Goal: Task Accomplishment & Management: Complete application form

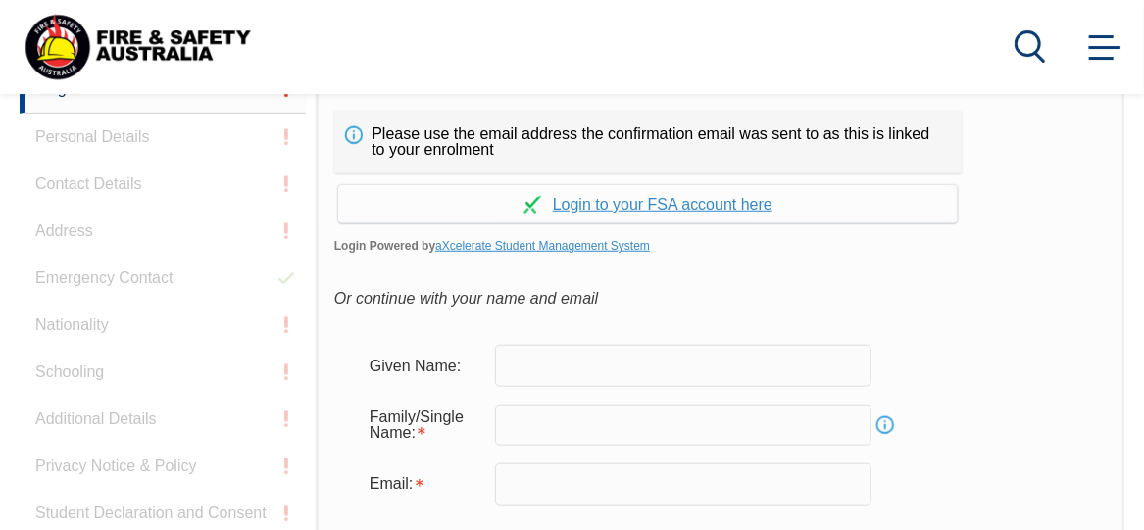
scroll to position [557, 0]
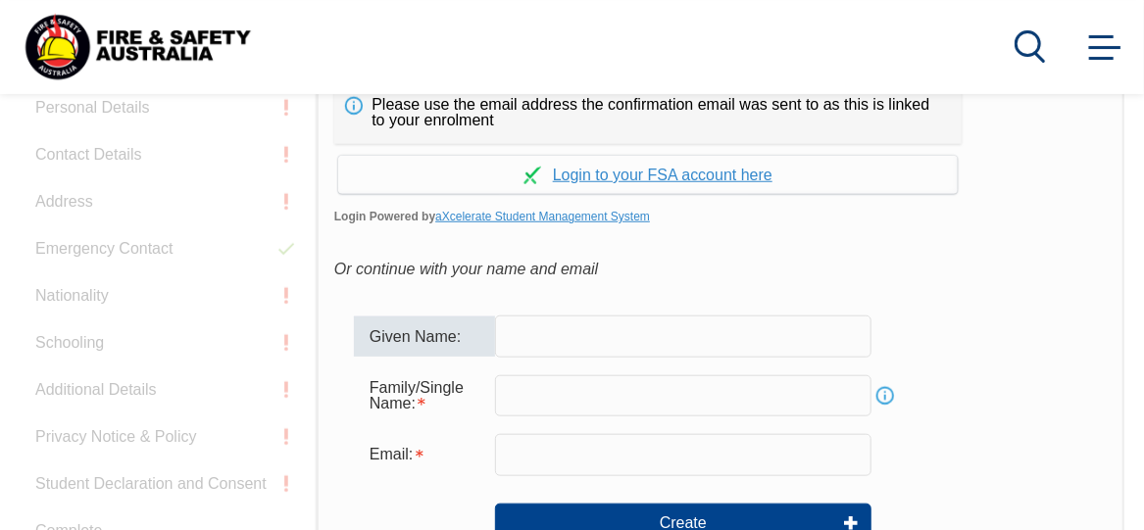
click at [658, 343] on input "text" at bounding box center [683, 336] width 376 height 41
type input "Toitua"
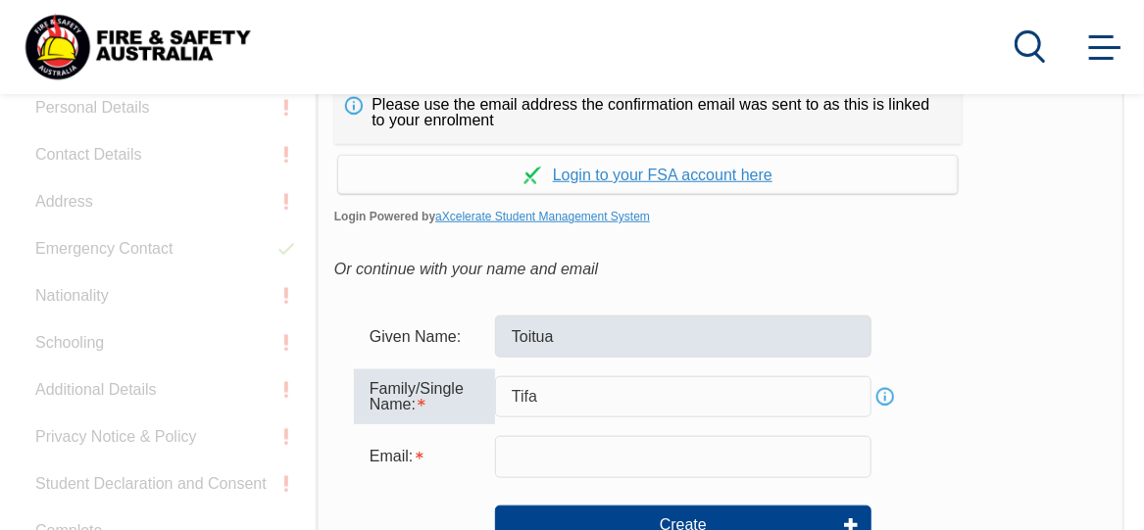
type input "Tifa"
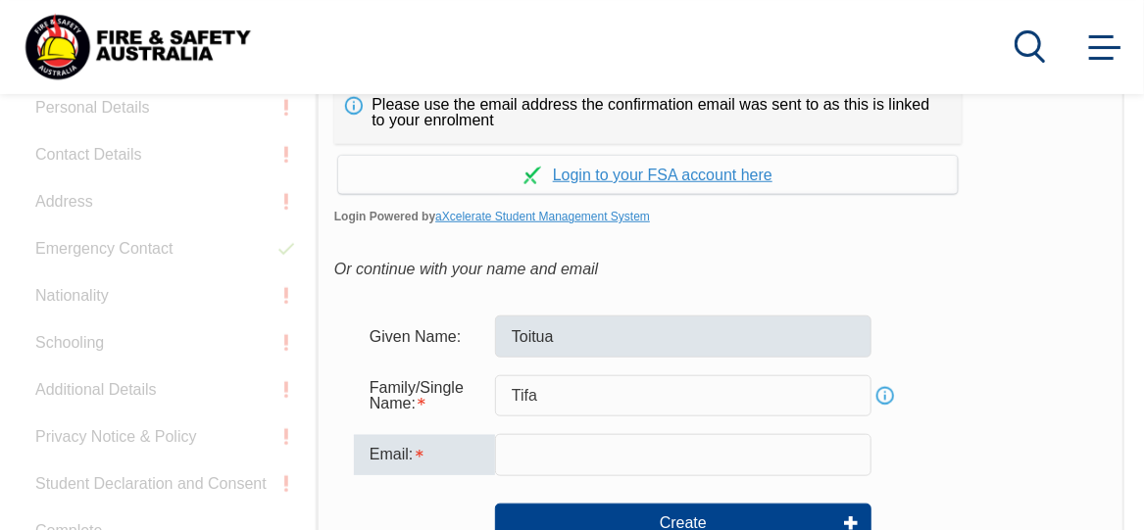
type input "o"
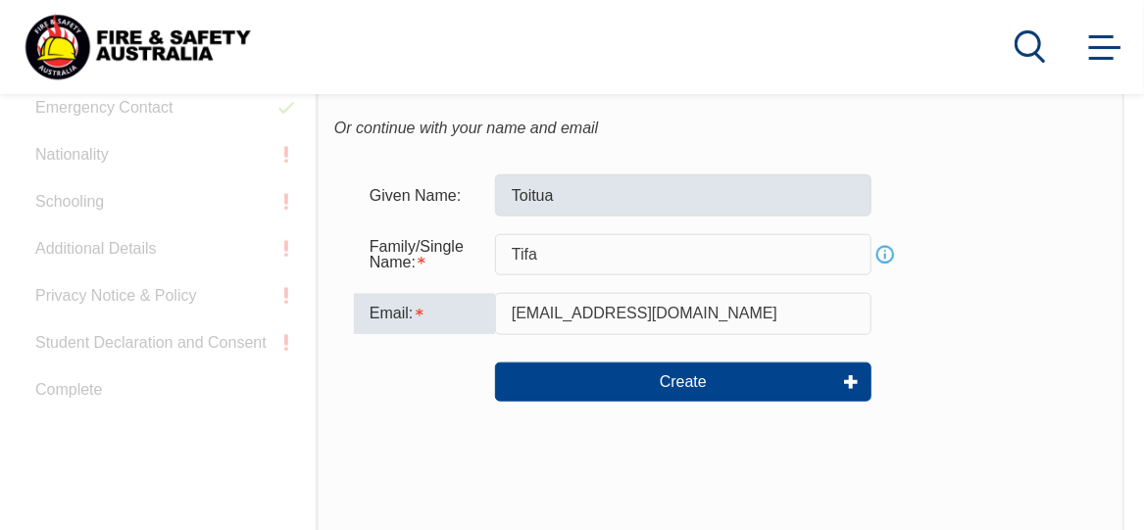
scroll to position [709, 0]
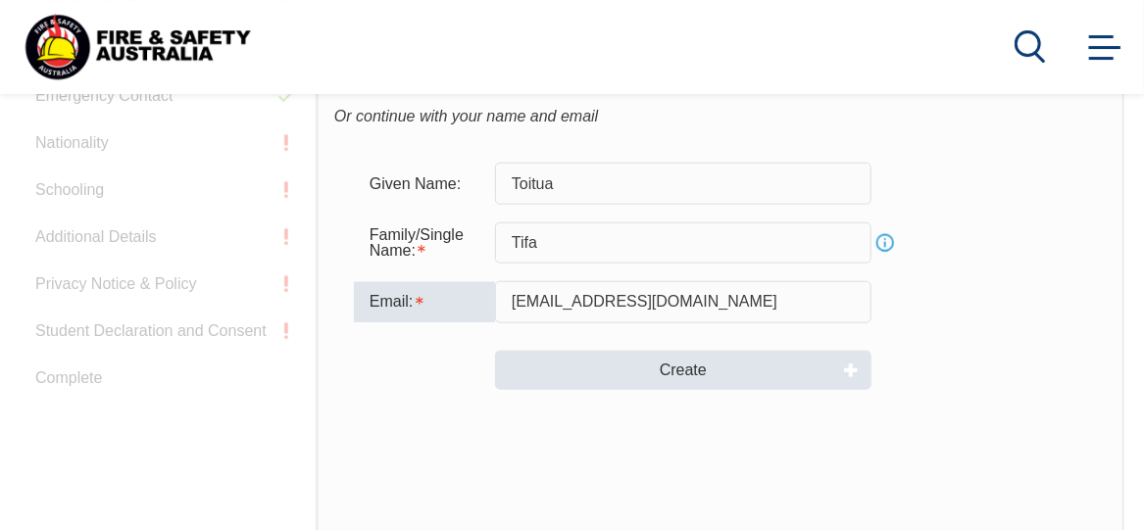
type input "[EMAIL_ADDRESS][DOMAIN_NAME]"
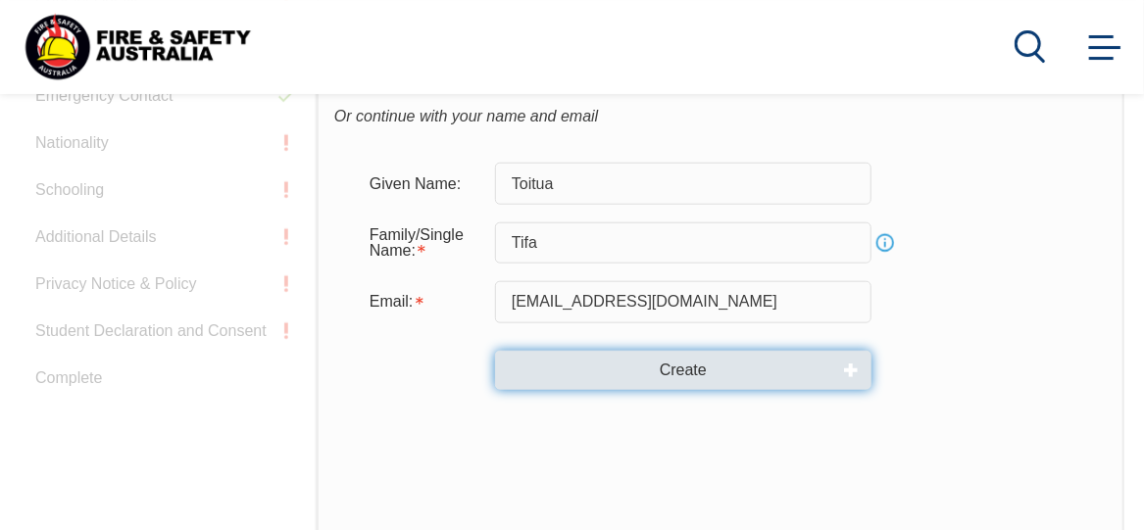
click at [660, 358] on button "Create" at bounding box center [683, 370] width 376 height 39
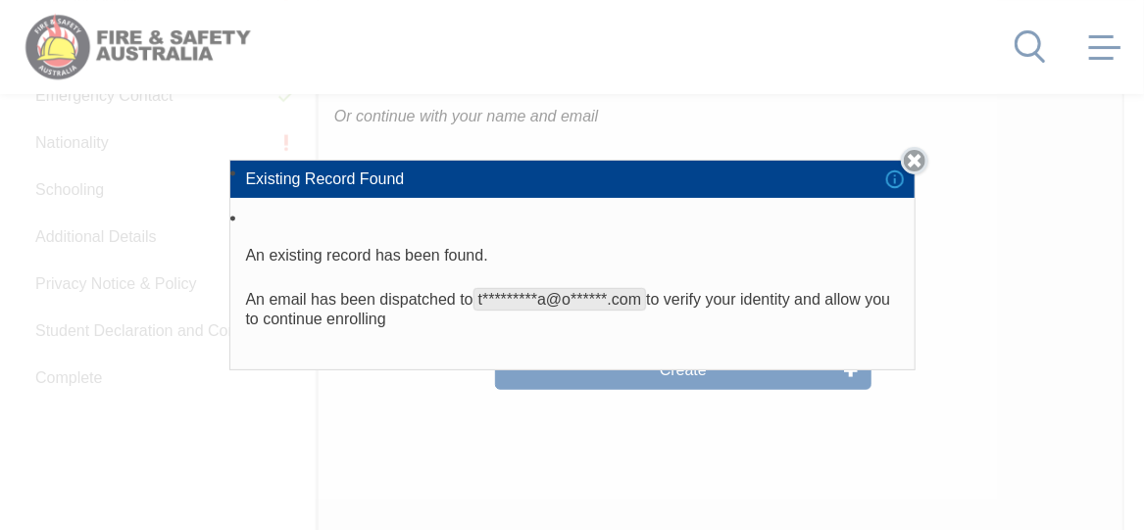
click at [919, 160] on link "Close" at bounding box center [914, 160] width 27 height 27
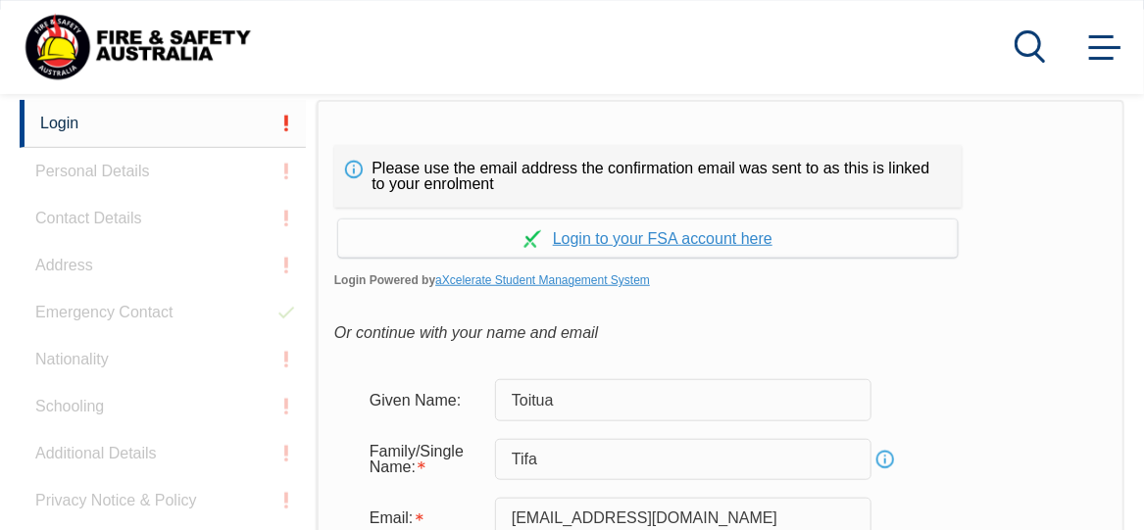
scroll to position [492, 0]
click at [659, 241] on link "Continue with aXcelerate" at bounding box center [647, 239] width 619 height 38
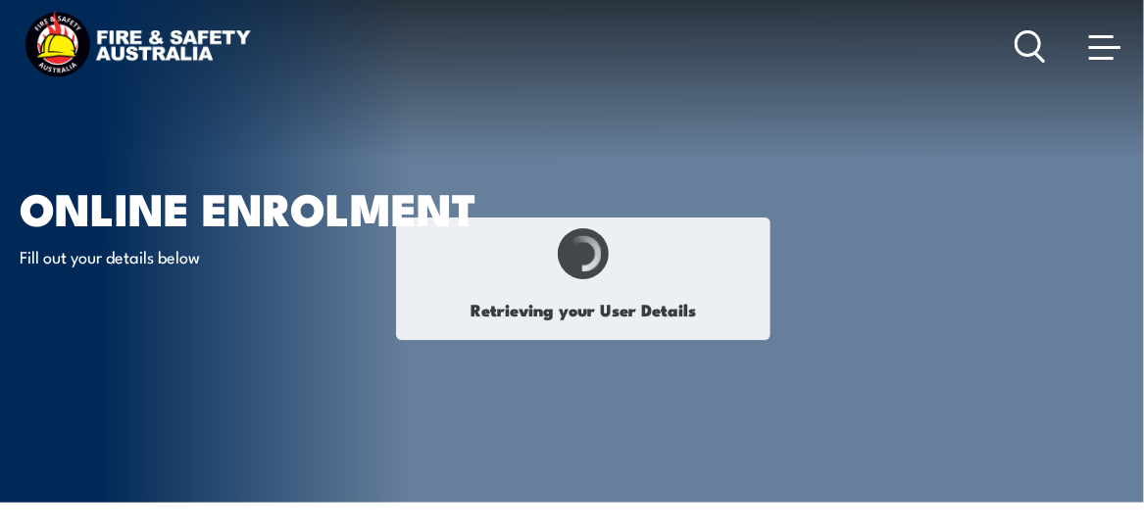
type input "Toitua"
type input "Tifa"
type input "[DATE]"
type input "UMCNQ2QXXY"
select select "M"
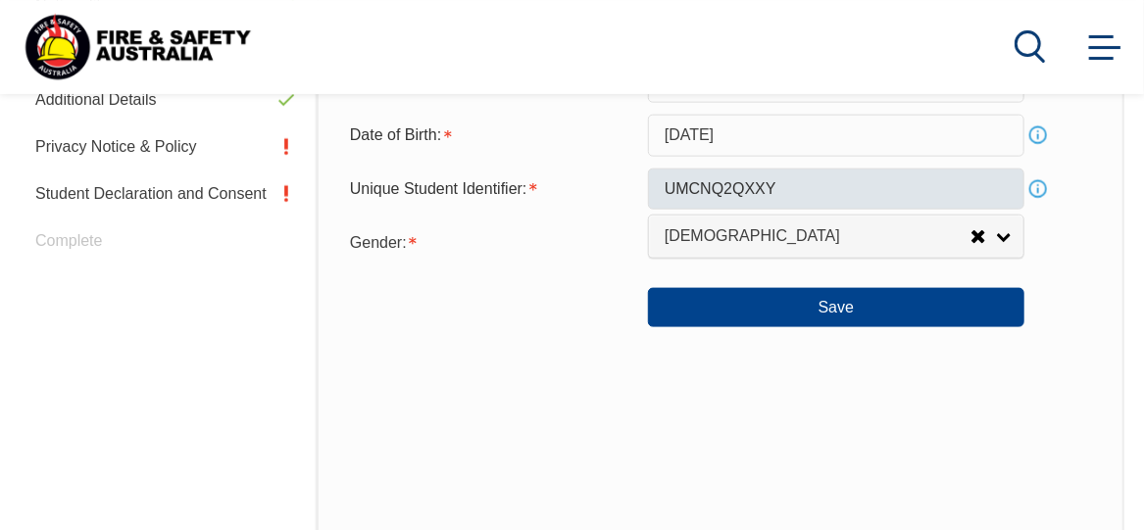
scroll to position [894, 0]
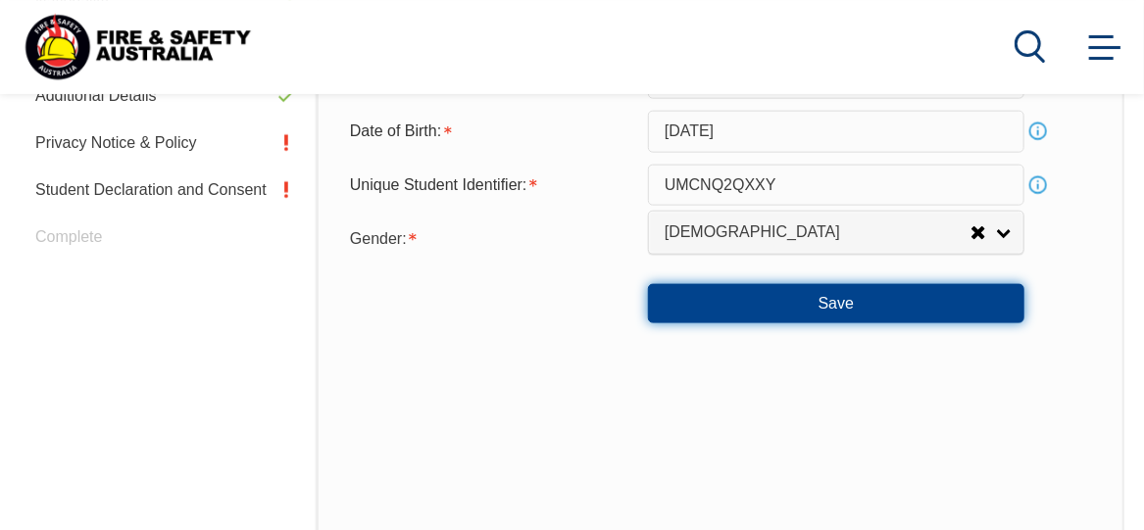
click at [831, 310] on button "Save" at bounding box center [836, 303] width 376 height 39
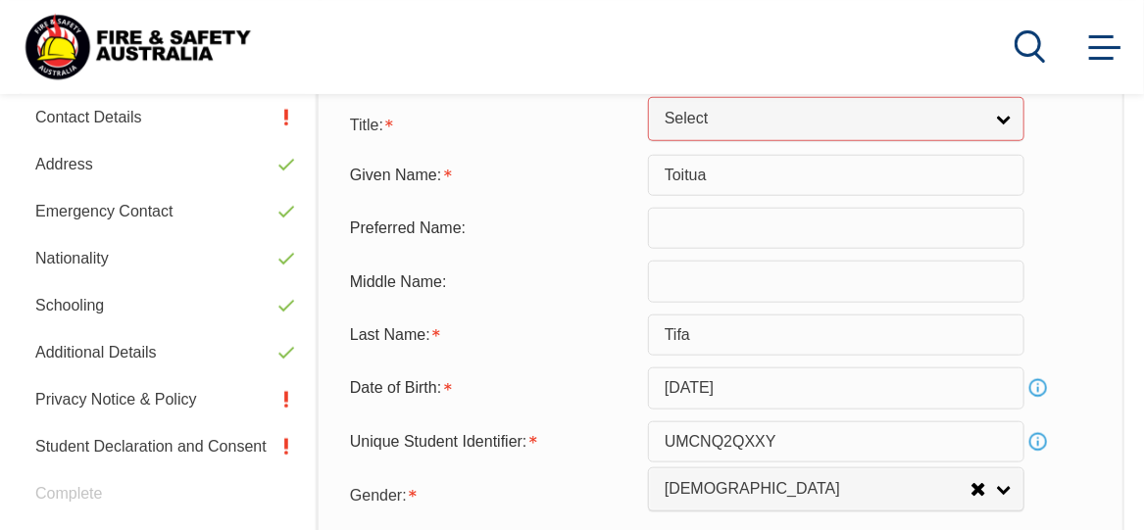
scroll to position [634, 0]
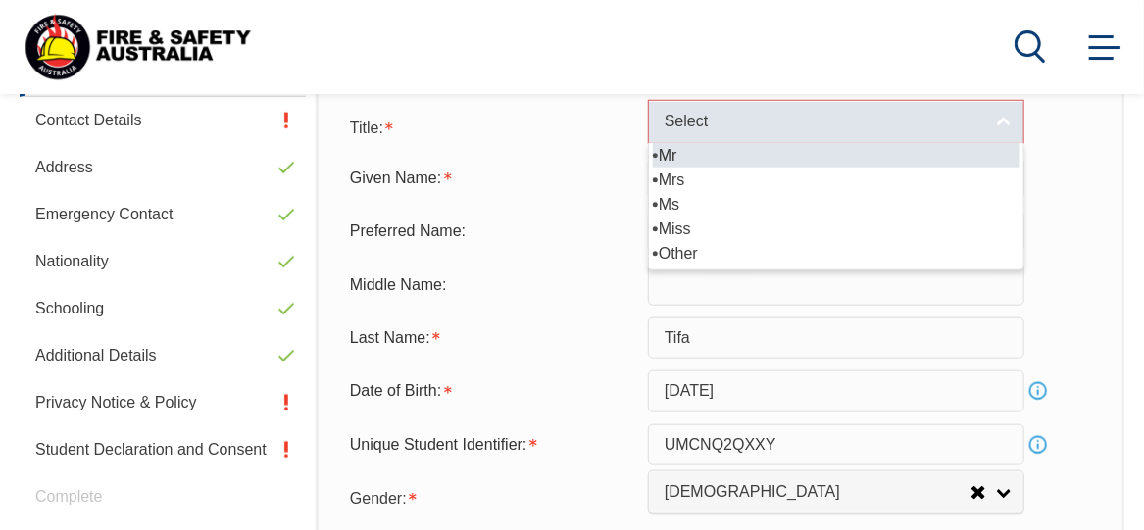
click at [820, 126] on span "Select" at bounding box center [822, 122] width 317 height 21
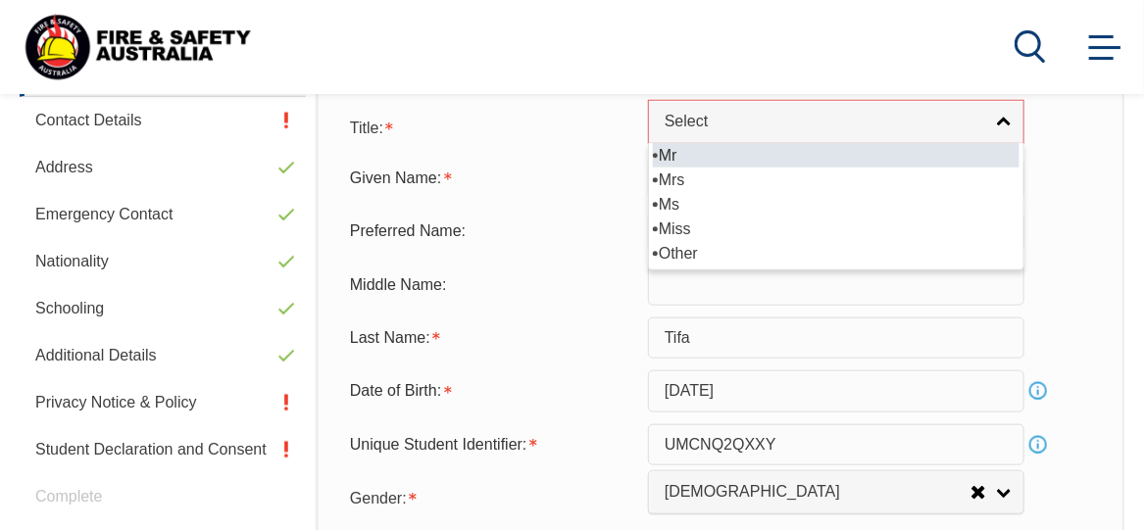
click at [762, 158] on li "Mr" at bounding box center [836, 155] width 366 height 24
select select "Mr"
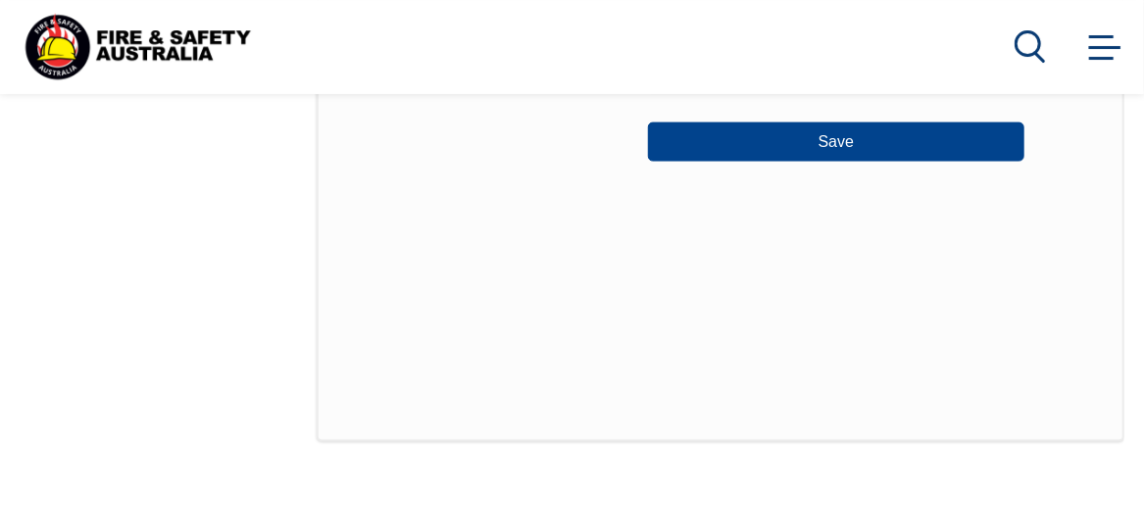
scroll to position [1075, 0]
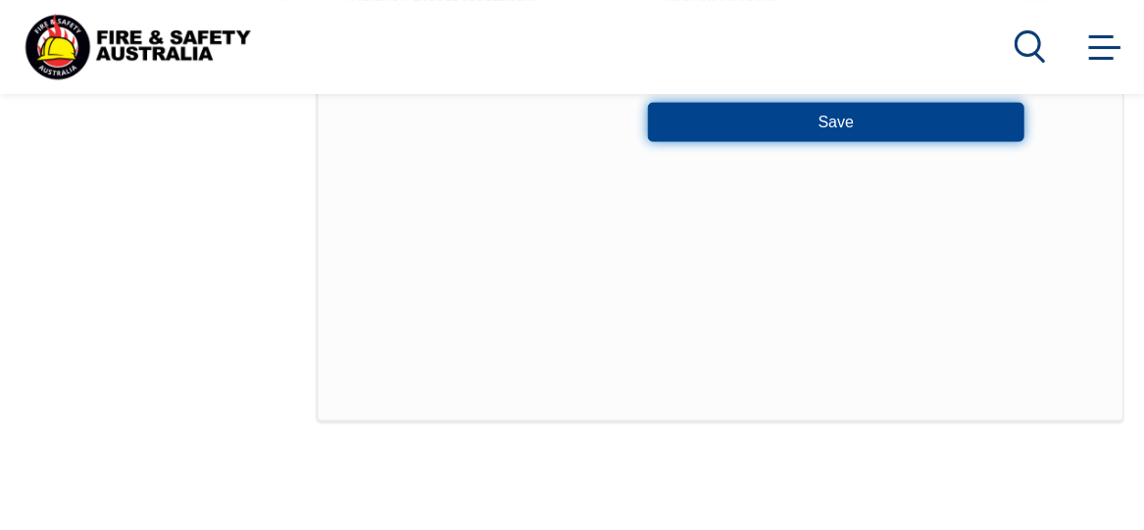
click at [879, 121] on button "Save" at bounding box center [836, 122] width 376 height 39
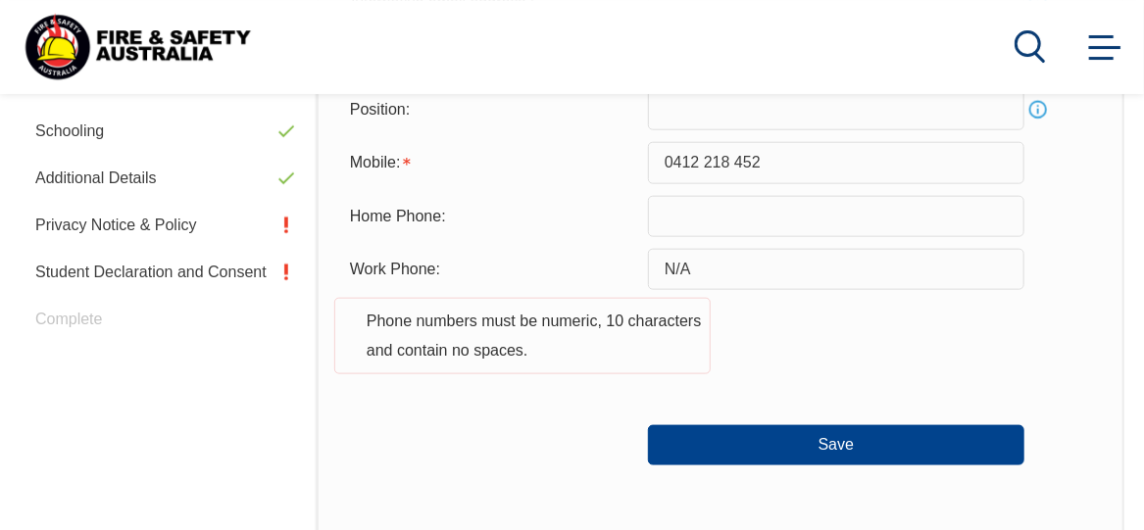
scroll to position [815, 0]
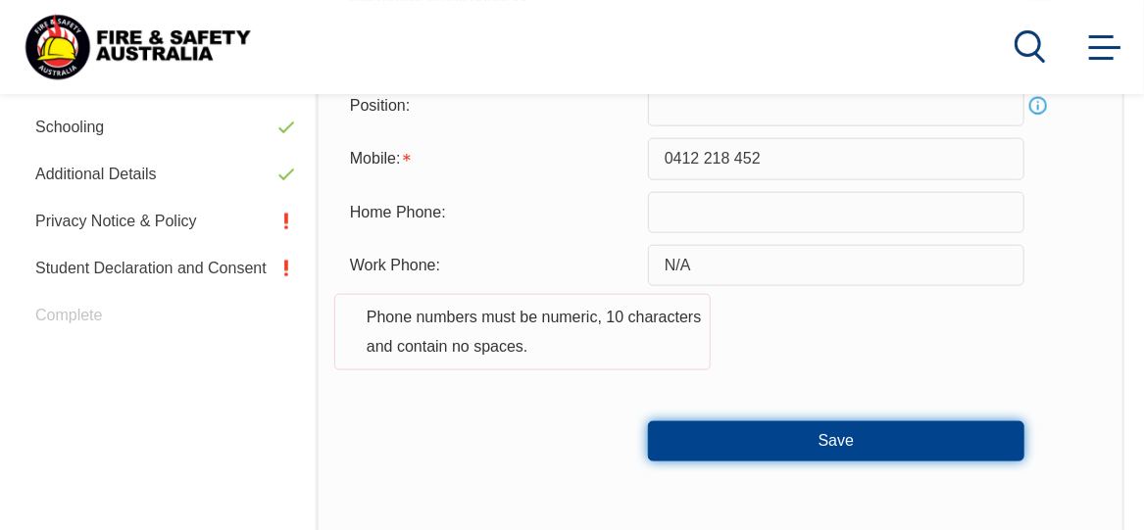
click at [787, 454] on button "Save" at bounding box center [836, 440] width 376 height 39
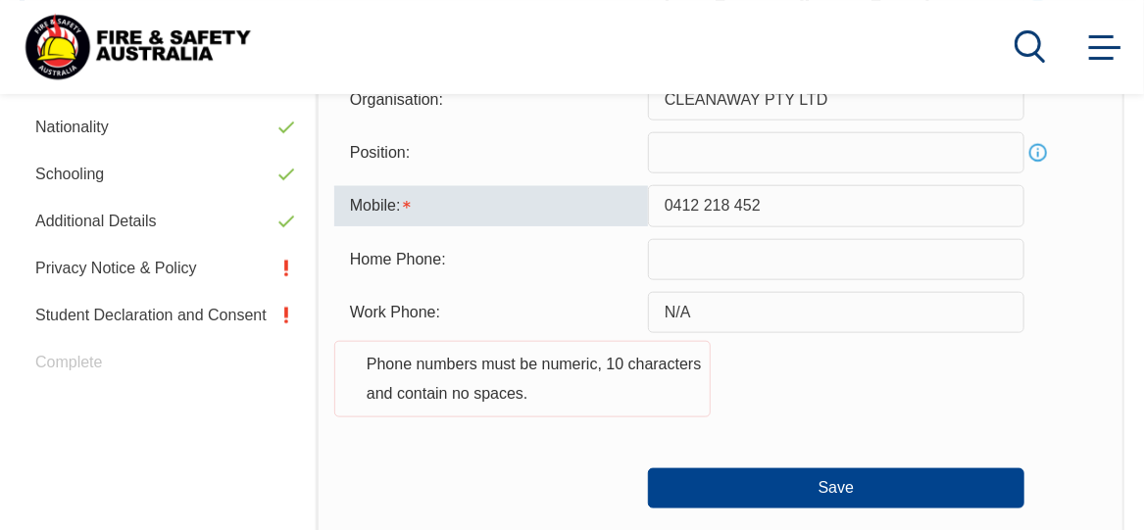
scroll to position [763, 0]
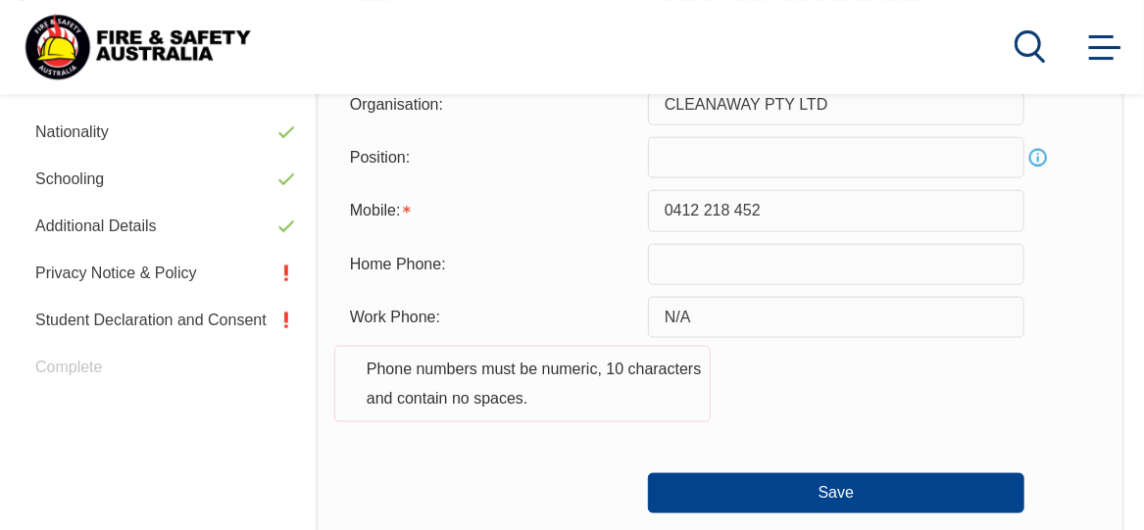
click at [515, 232] on form "Email: [EMAIL_ADDRESS][DOMAIN_NAME] Info Alternative email address : Info Organ…" at bounding box center [720, 245] width 772 height 536
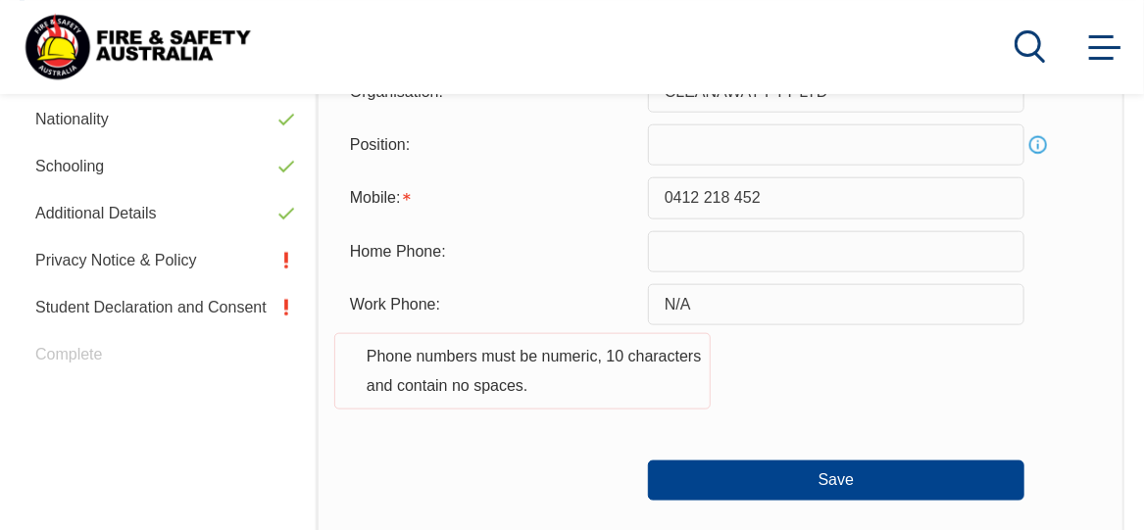
scroll to position [777, 0]
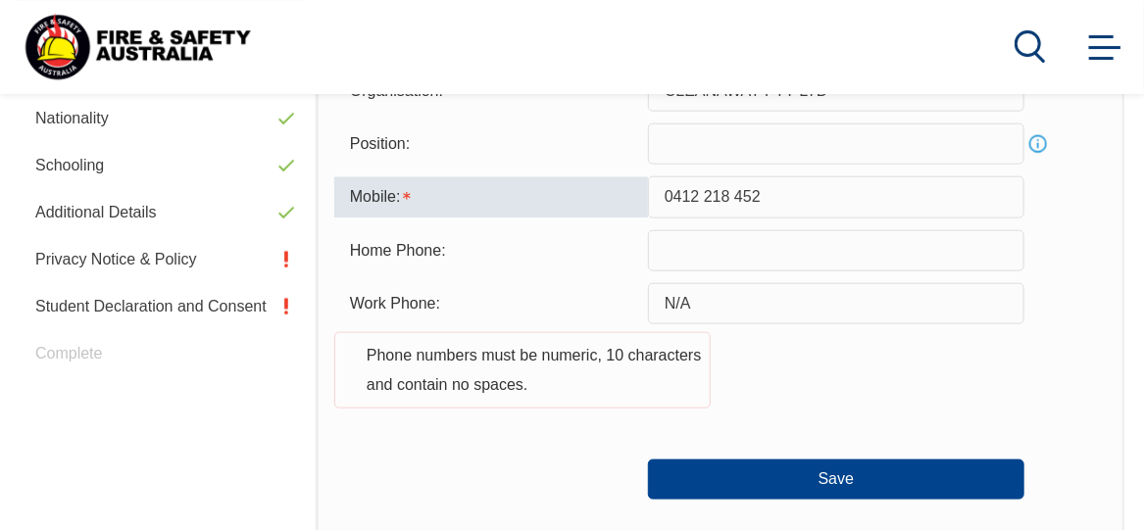
click at [701, 194] on input "0412 218 452" at bounding box center [836, 196] width 376 height 41
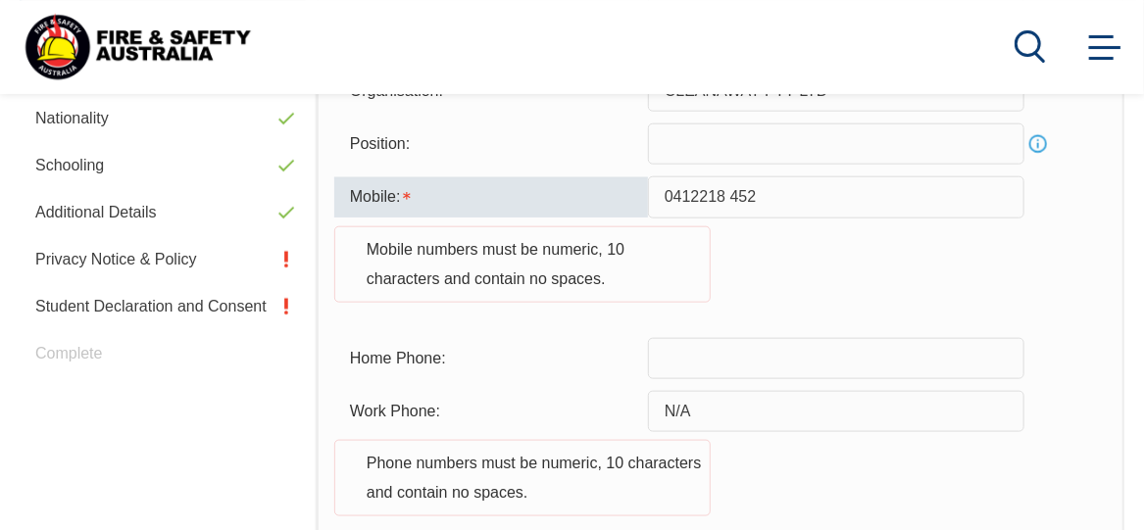
click at [730, 194] on input "0412218 452" at bounding box center [836, 196] width 376 height 41
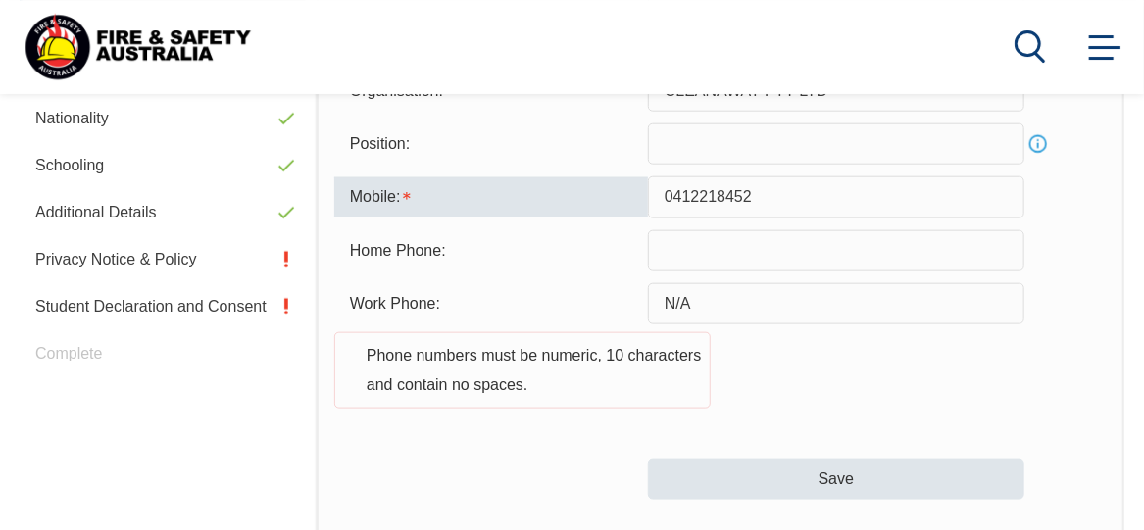
type input "0412218452"
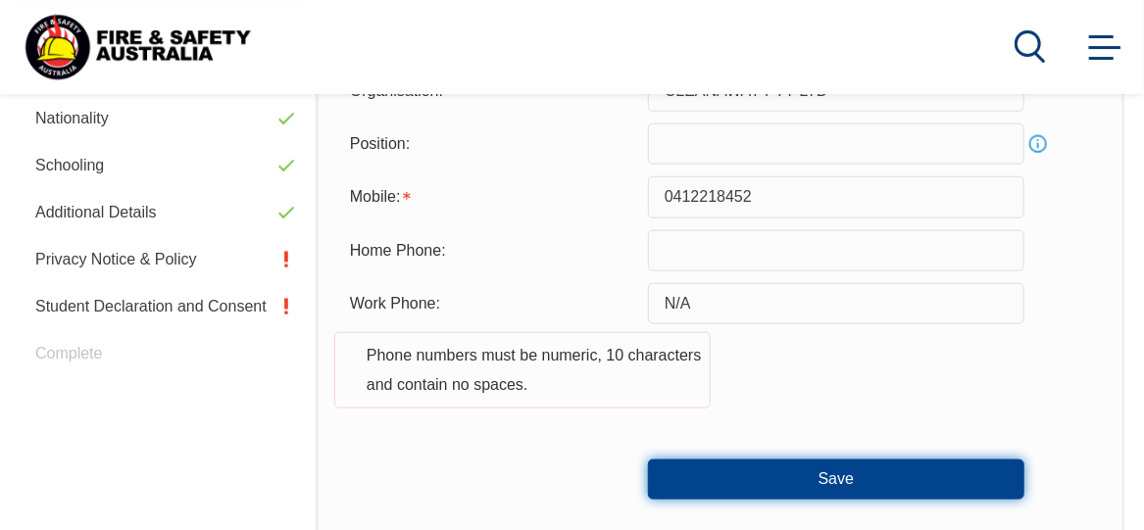
click at [873, 469] on button "Save" at bounding box center [836, 479] width 376 height 39
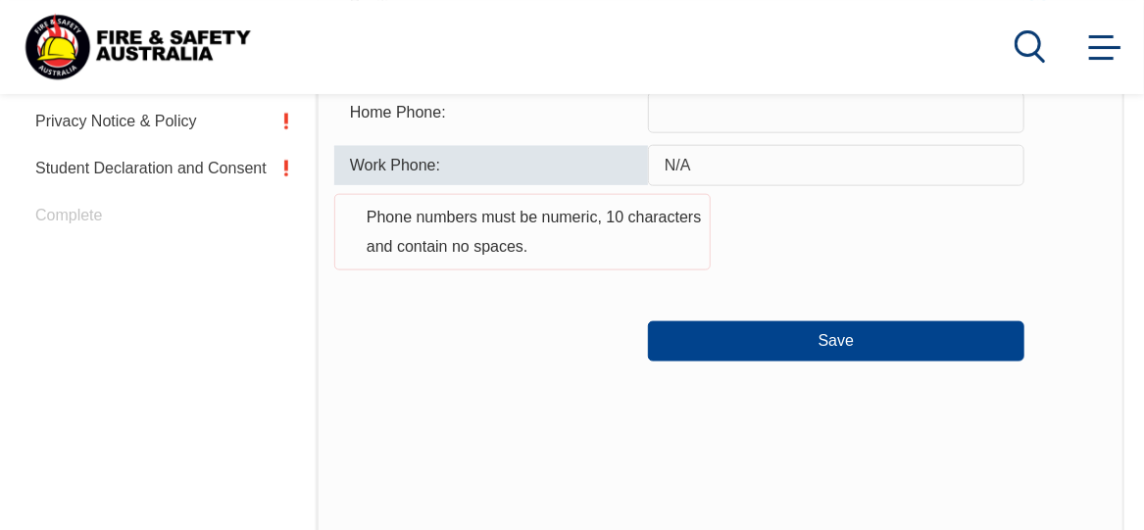
scroll to position [963, 0]
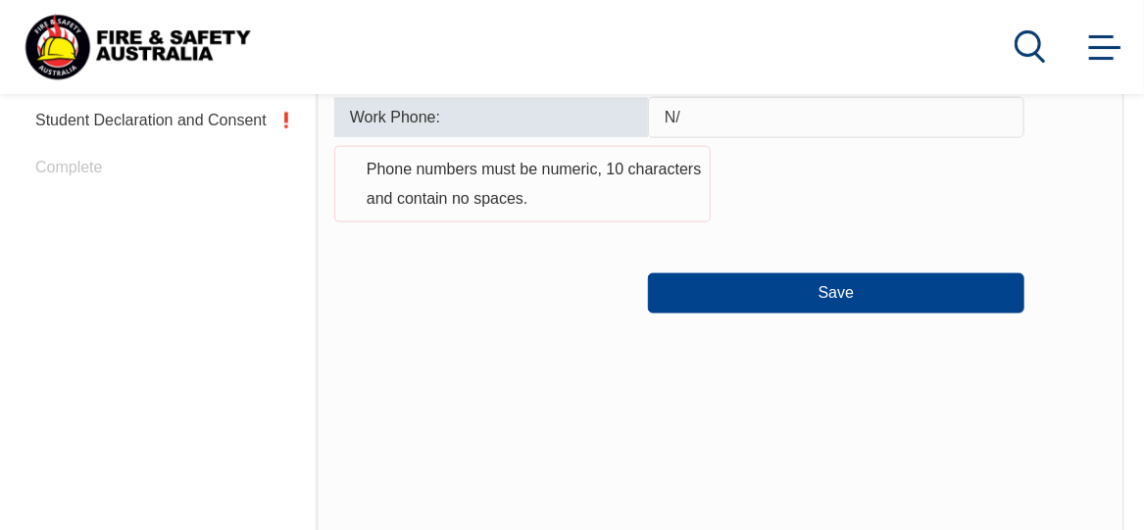
type input "N"
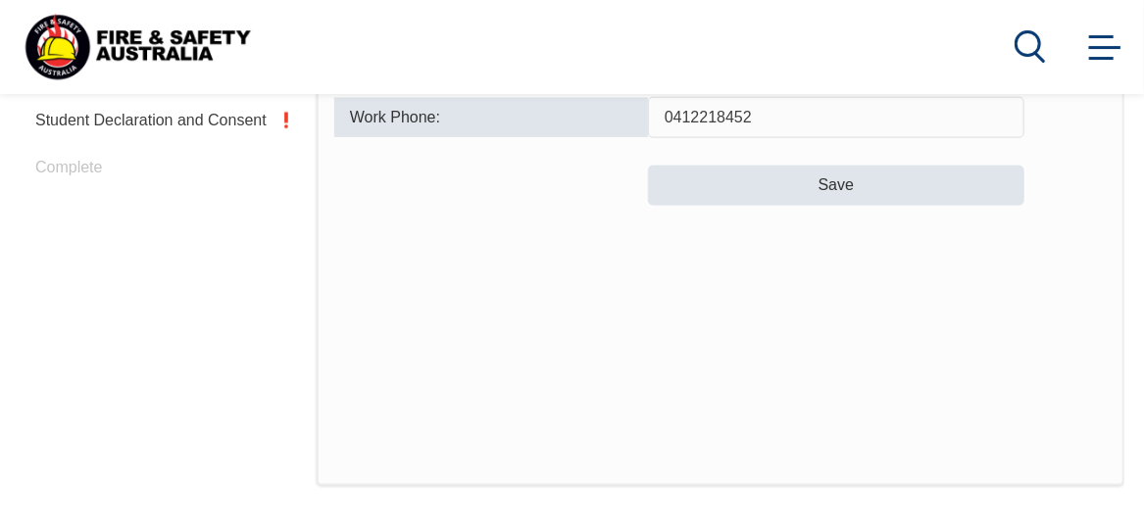
type input "0412218452"
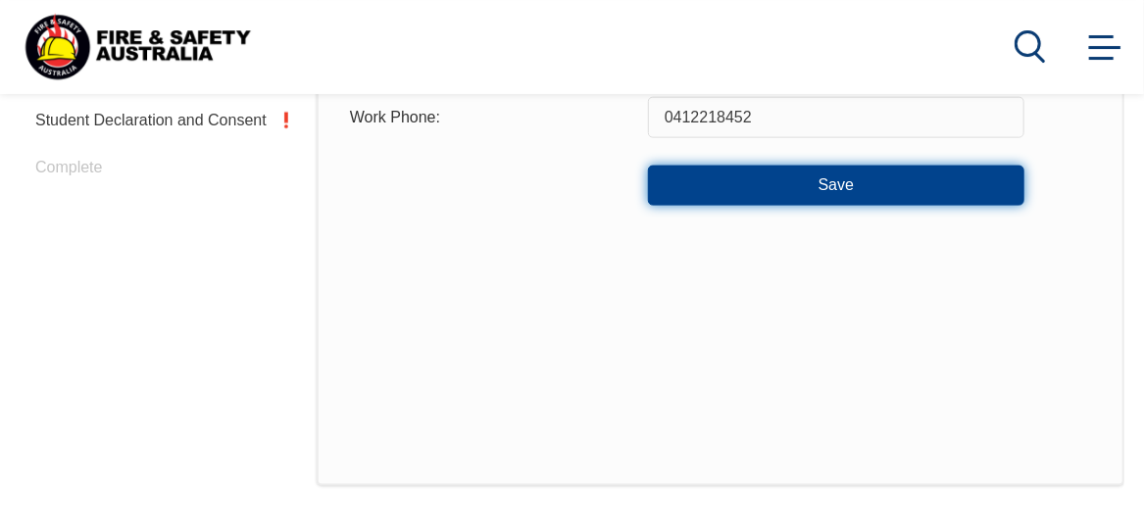
click at [826, 185] on button "Save" at bounding box center [836, 185] width 376 height 39
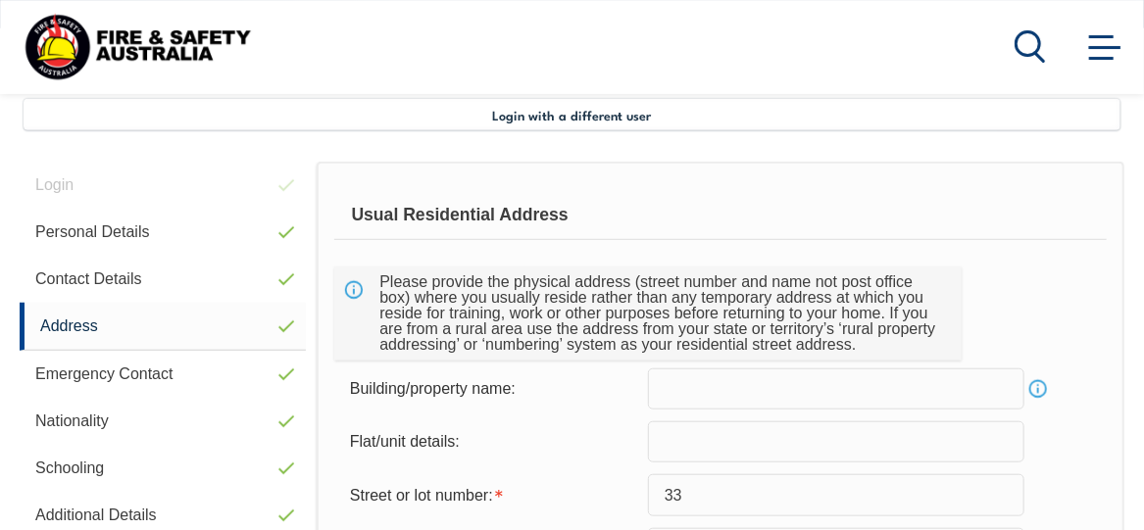
scroll to position [578, 0]
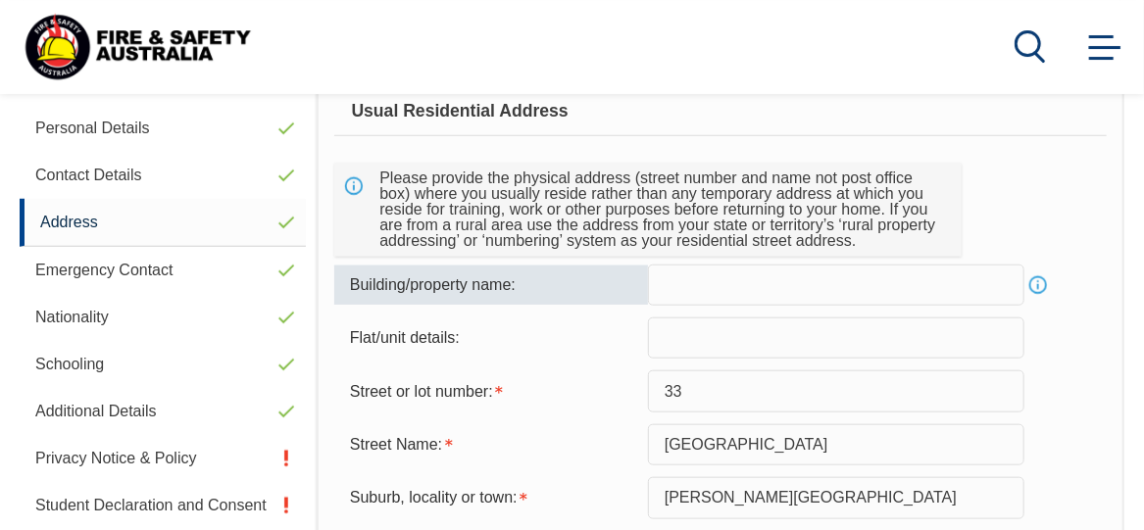
click at [727, 270] on input "text" at bounding box center [836, 285] width 376 height 41
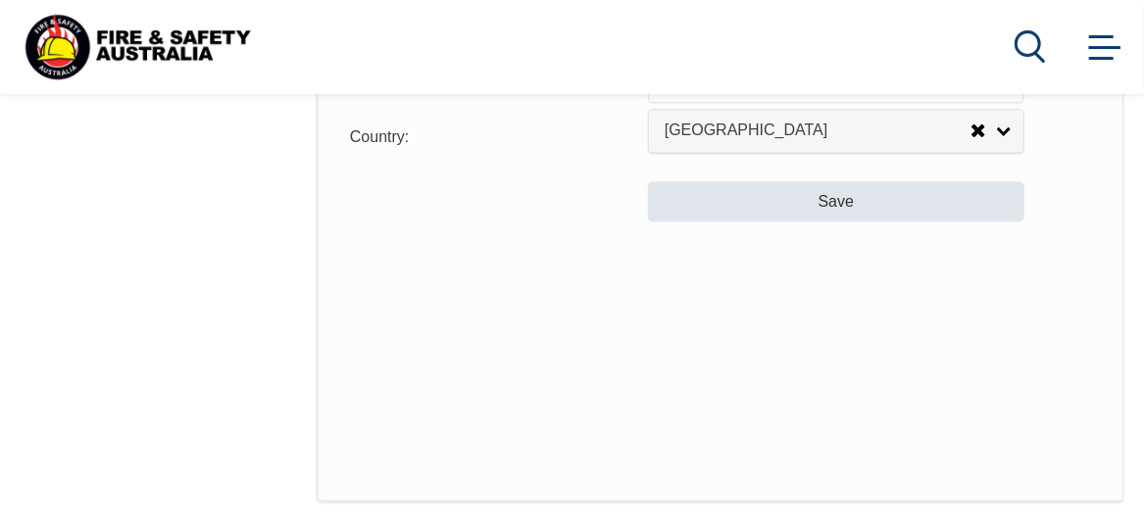
scroll to position [1712, 0]
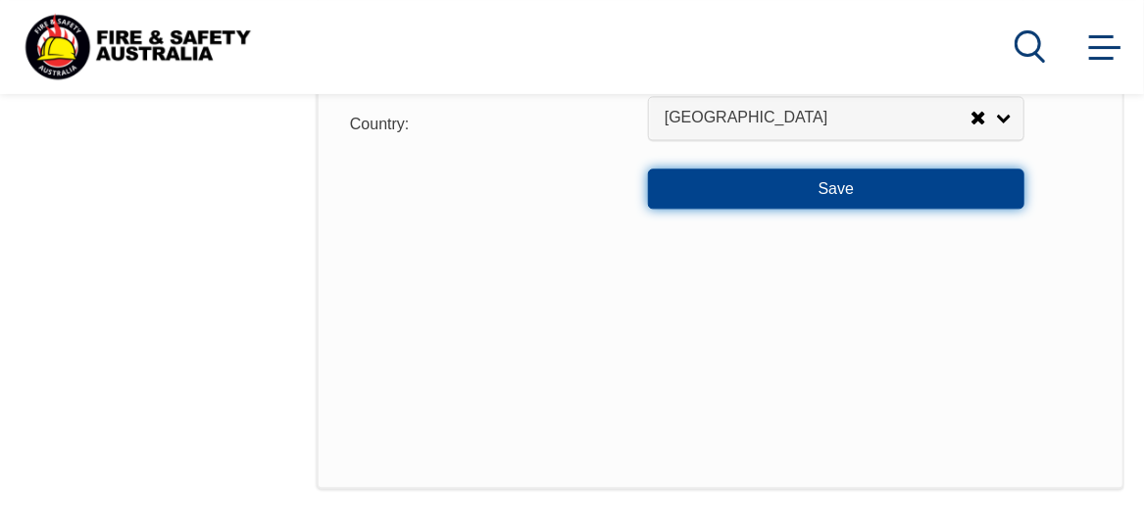
click at [820, 187] on button "Save" at bounding box center [836, 188] width 376 height 39
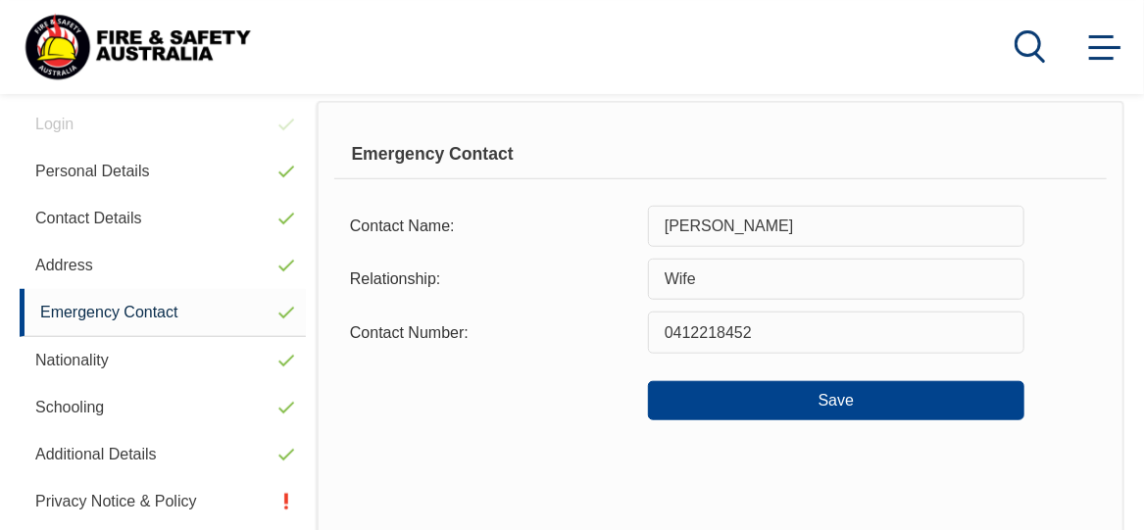
scroll to position [474, 0]
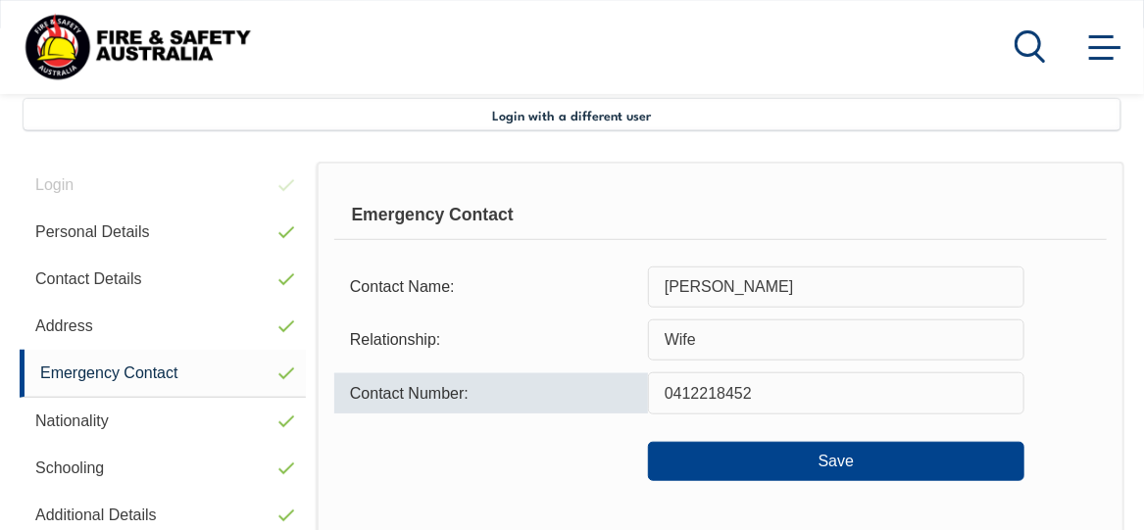
click at [775, 398] on input "0412218452" at bounding box center [836, 392] width 376 height 41
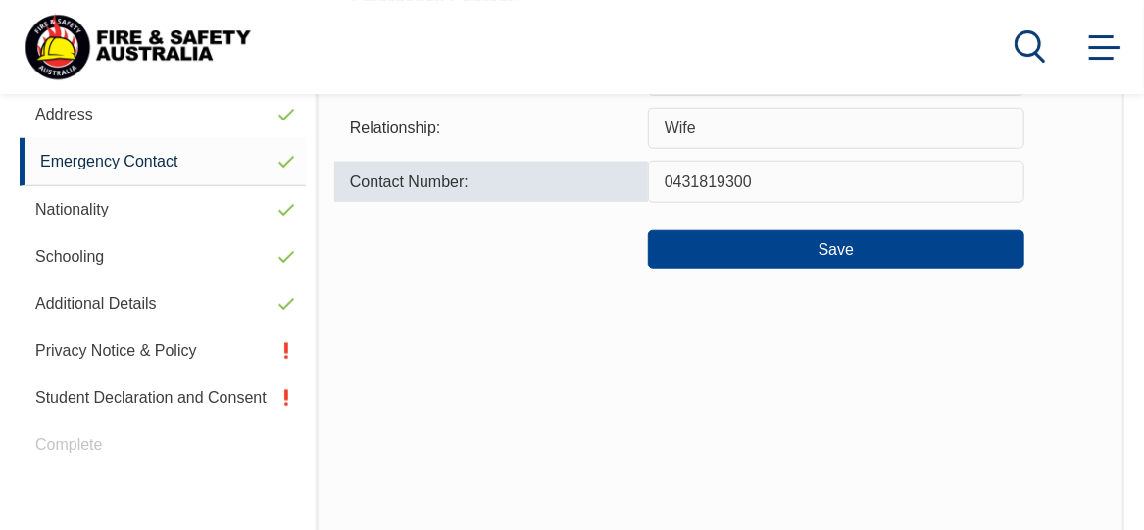
scroll to position [688, 0]
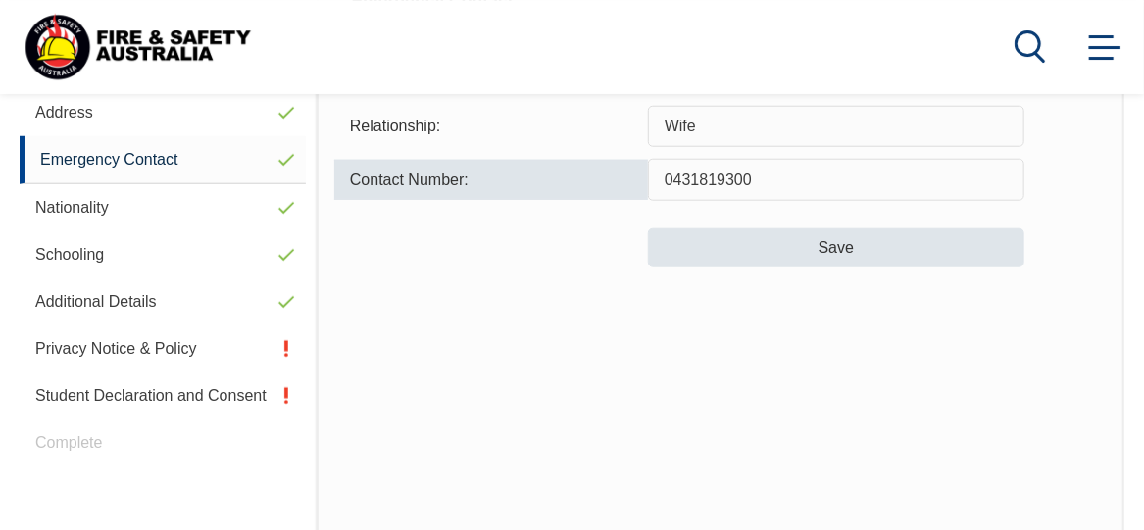
type input "0431819300"
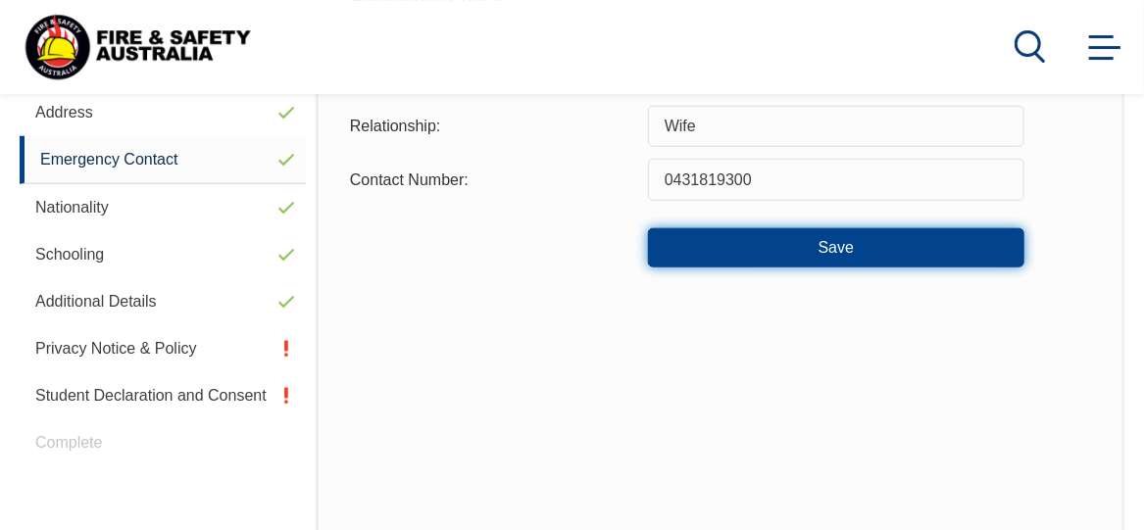
click at [829, 254] on button "Save" at bounding box center [836, 247] width 376 height 39
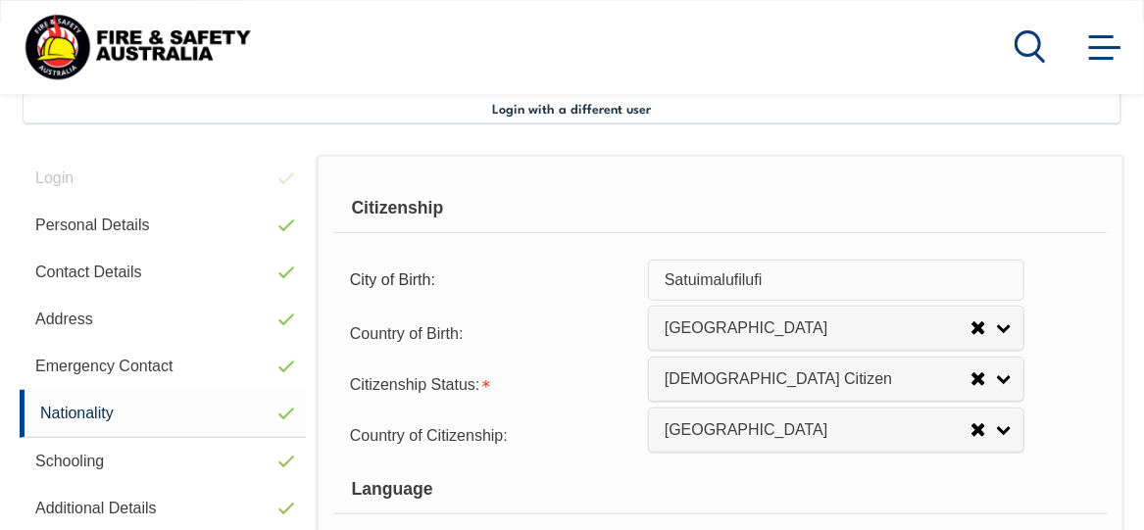
scroll to position [482, 0]
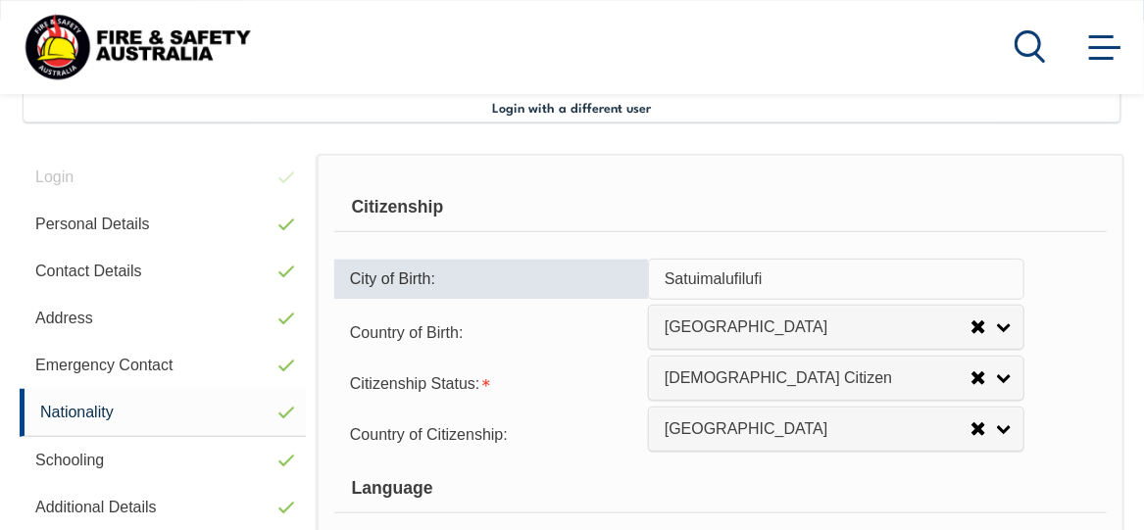
click at [821, 273] on input "Satuimalufilufi" at bounding box center [836, 279] width 376 height 41
type input "S"
type input "a"
type input "Satuimalufilufi"
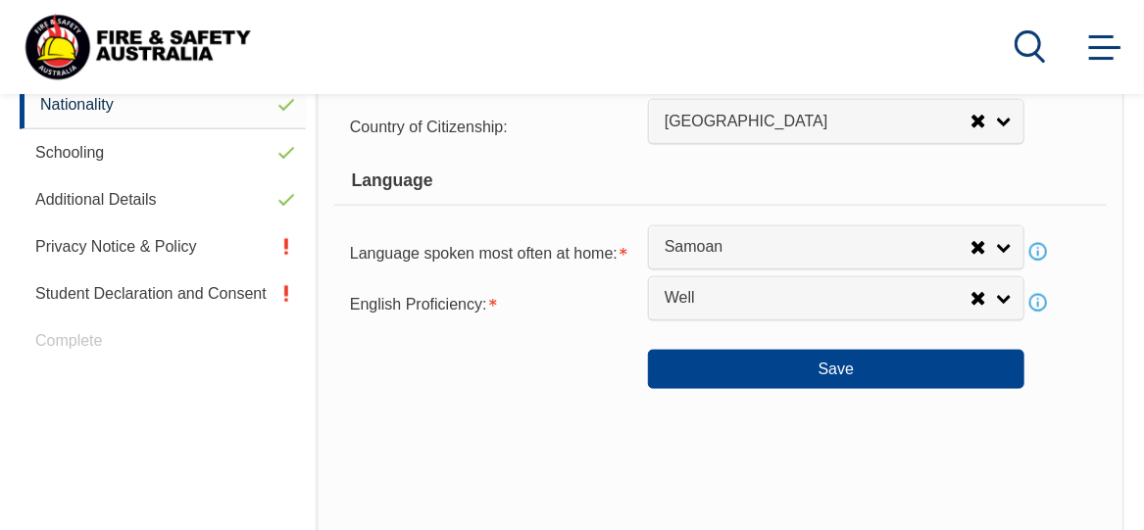
scroll to position [790, 0]
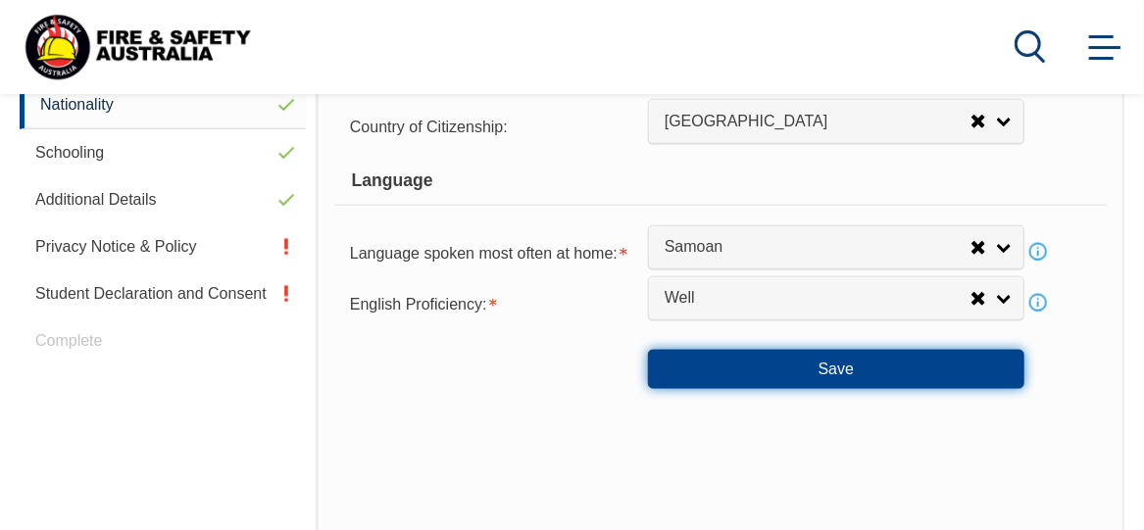
click at [830, 363] on button "Save" at bounding box center [836, 369] width 376 height 39
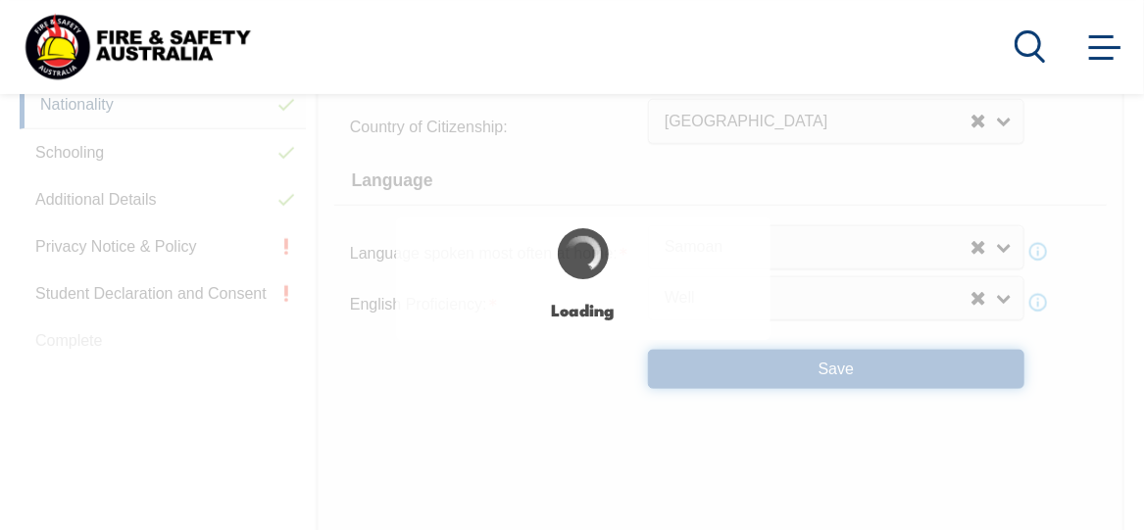
select select "false"
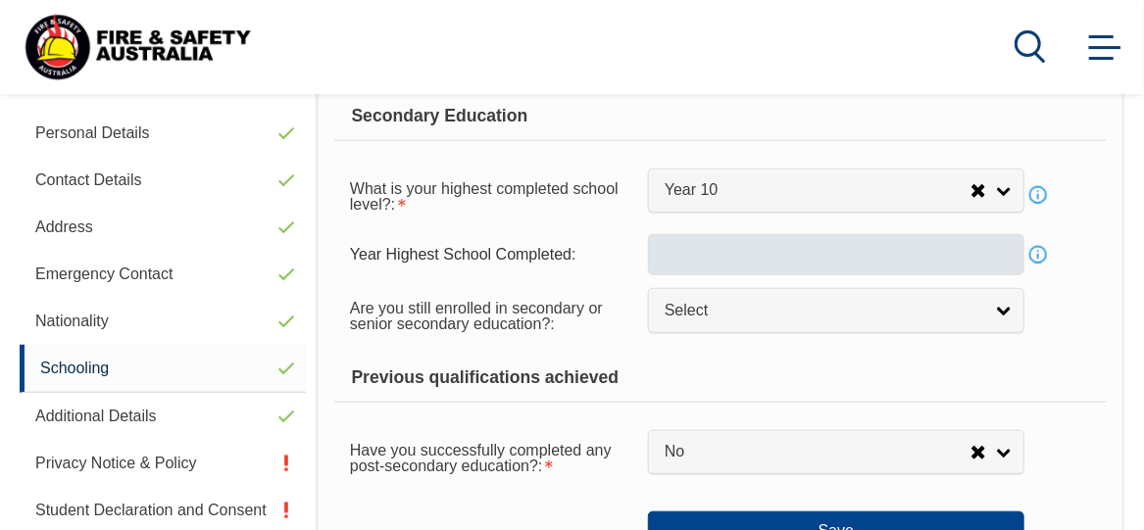
scroll to position [573, 0]
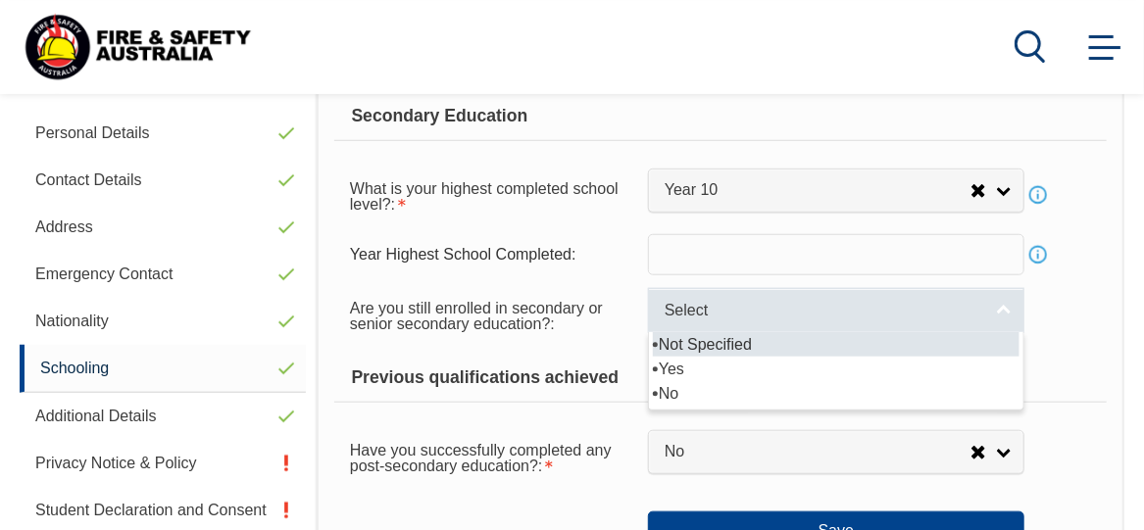
click at [819, 319] on span "Select" at bounding box center [822, 311] width 317 height 21
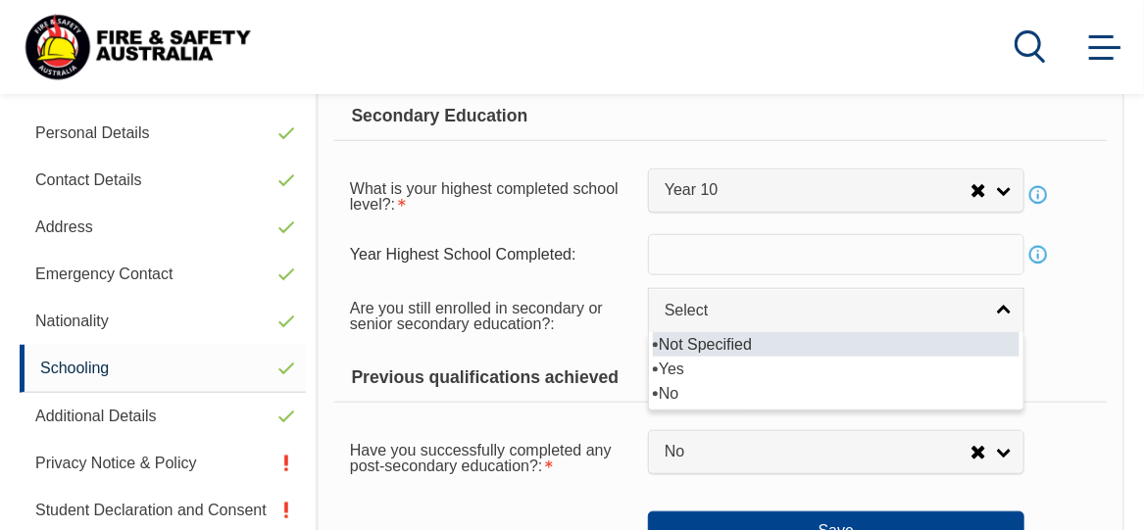
click at [791, 350] on li "Not Specified" at bounding box center [836, 344] width 366 height 24
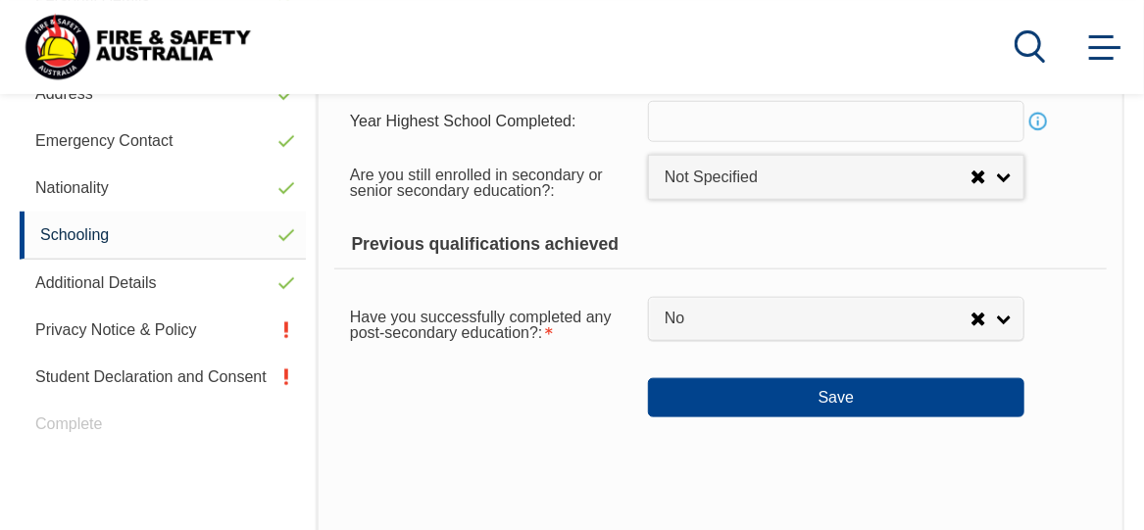
scroll to position [707, 0]
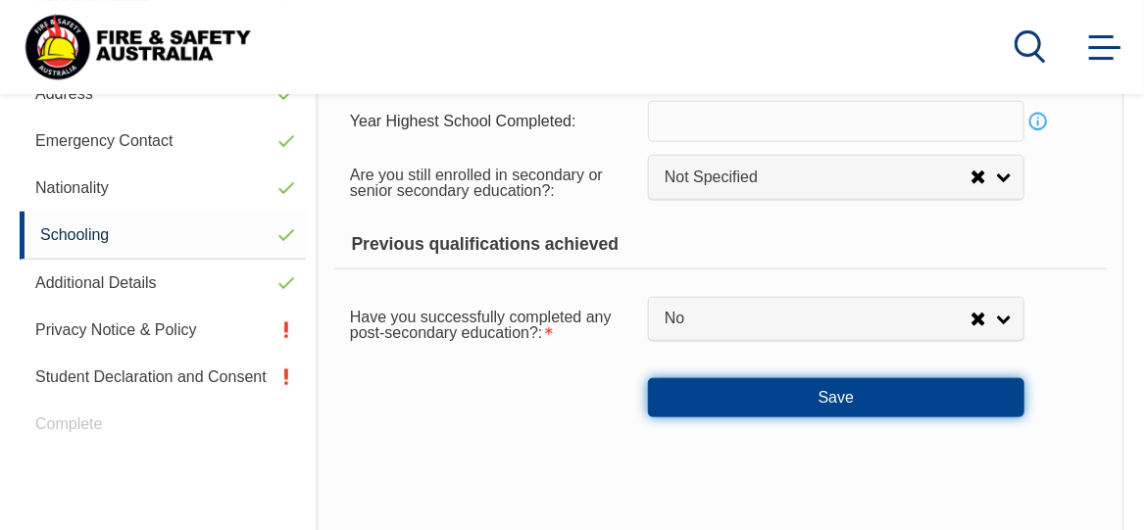
click at [817, 399] on button "Save" at bounding box center [836, 397] width 376 height 39
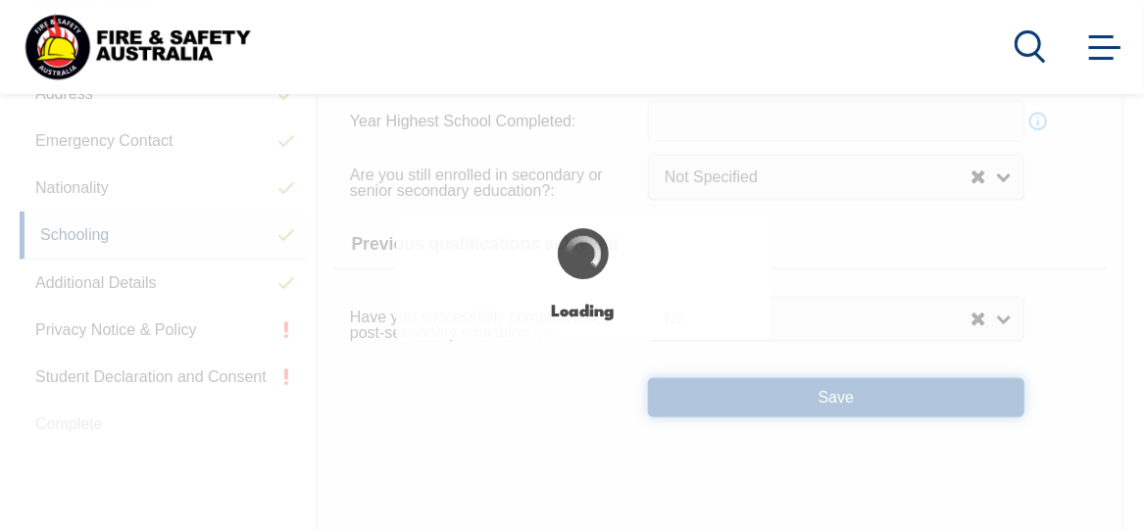
select select "false"
select select
select select "false"
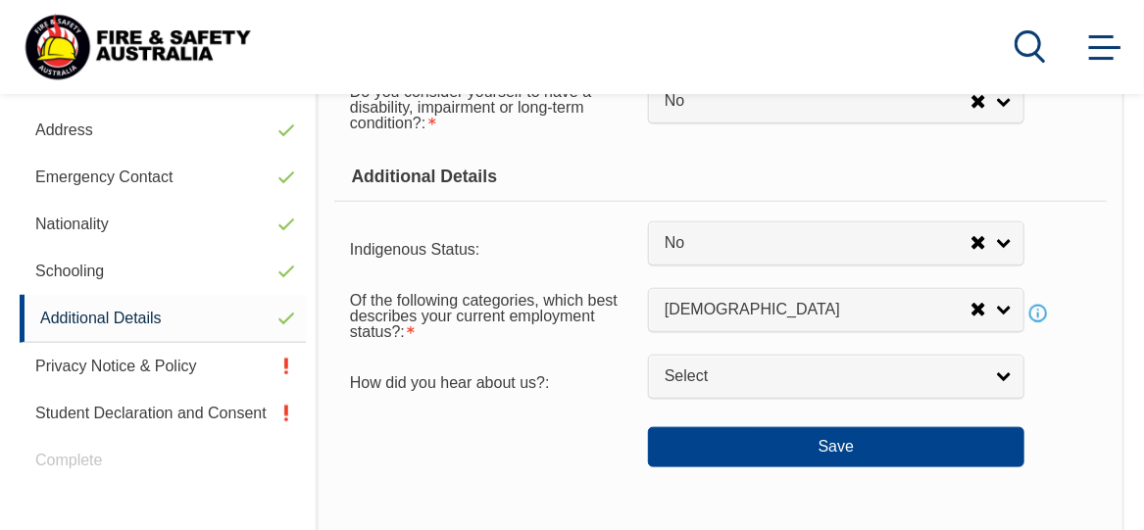
scroll to position [680, 0]
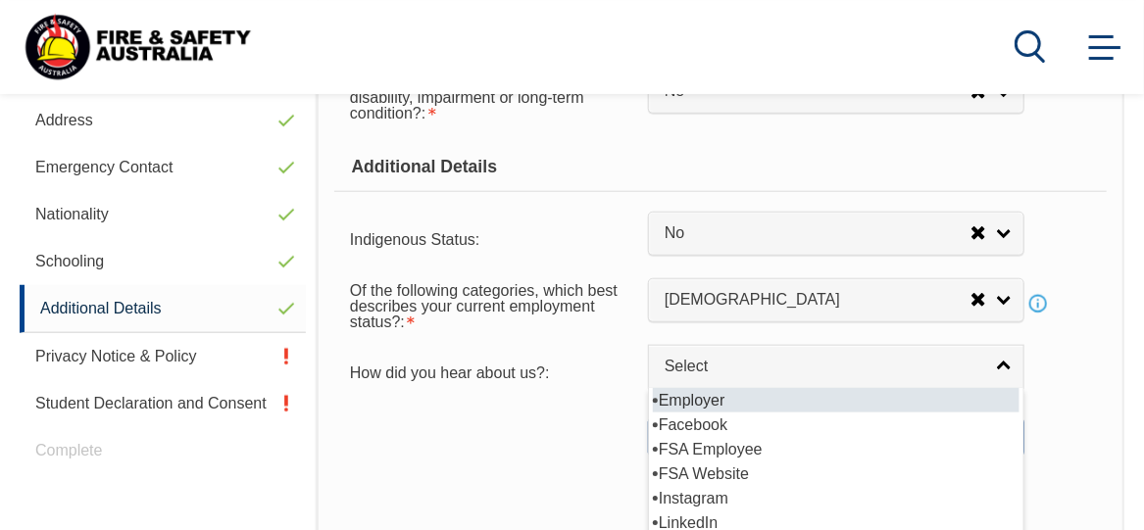
drag, startPoint x: 778, startPoint y: 357, endPoint x: 534, endPoint y: 498, distance: 281.9
click at [534, 498] on div "Disabilities Do you consider yourself to have a disability, impairment or long-…" at bounding box center [720, 347] width 807 height 782
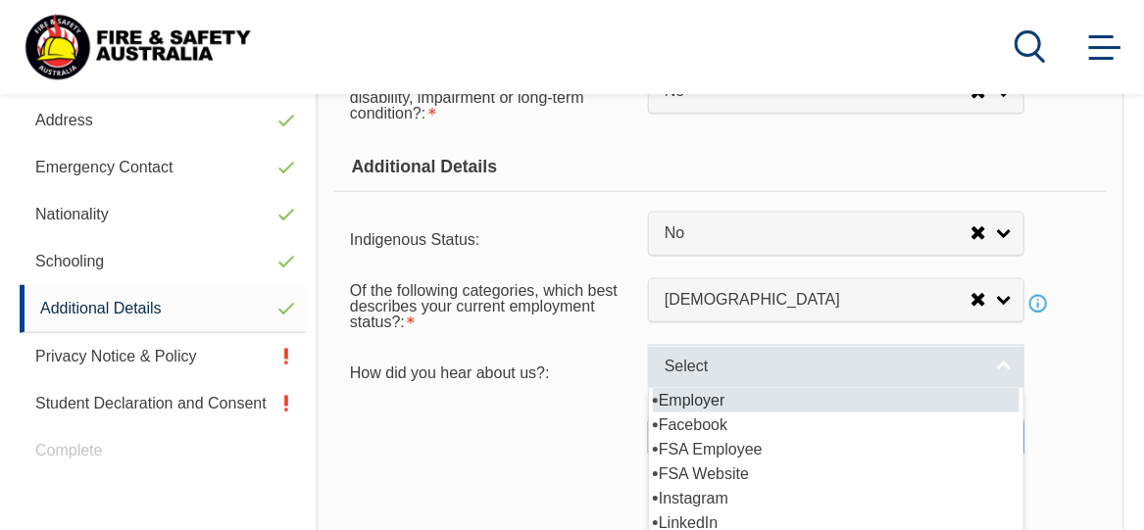
click at [709, 352] on link "Select" at bounding box center [836, 367] width 376 height 44
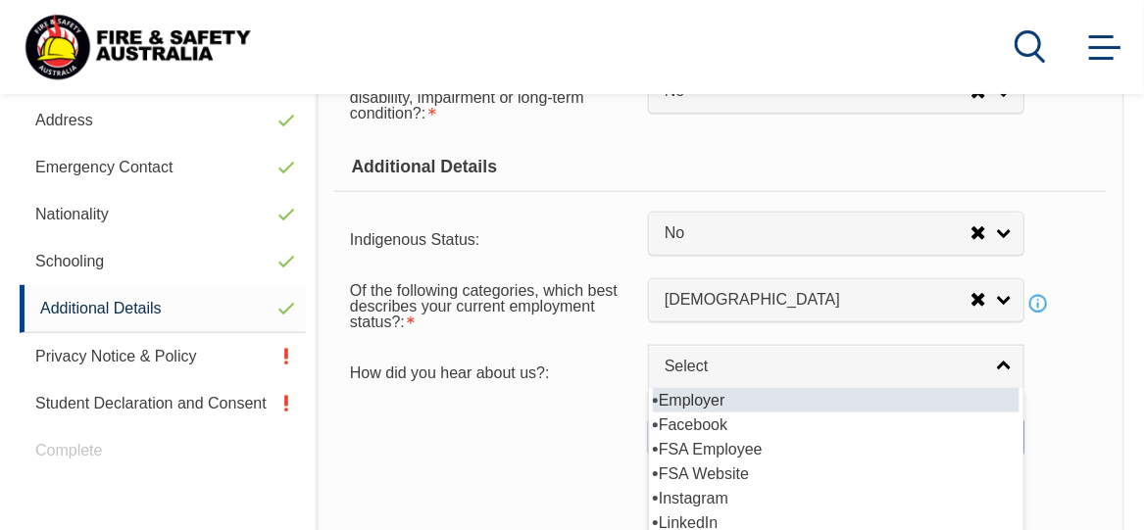
click at [706, 393] on li "Employer" at bounding box center [836, 400] width 366 height 24
select select "8019"
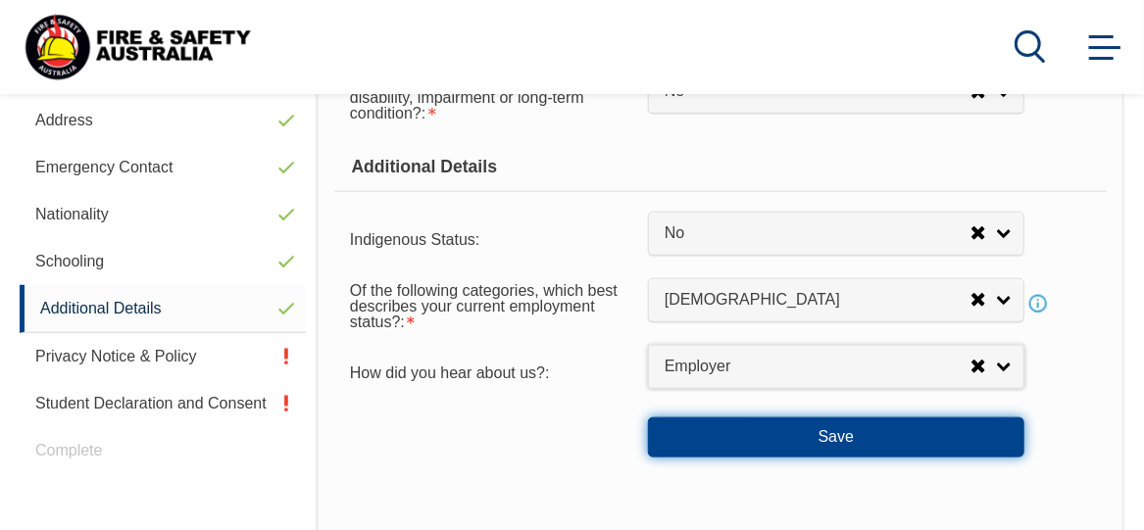
click at [815, 424] on button "Save" at bounding box center [836, 436] width 376 height 39
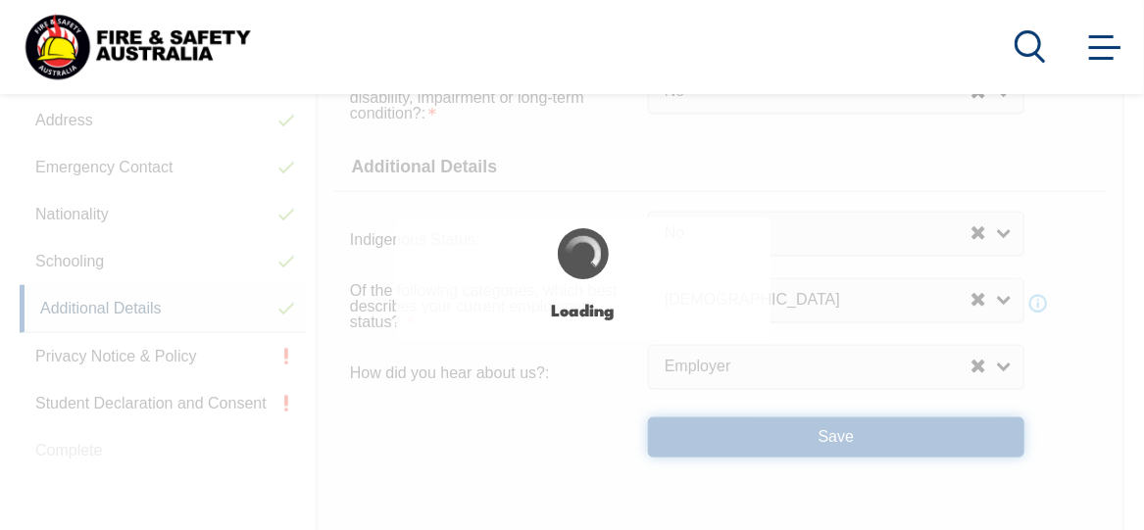
select select "false"
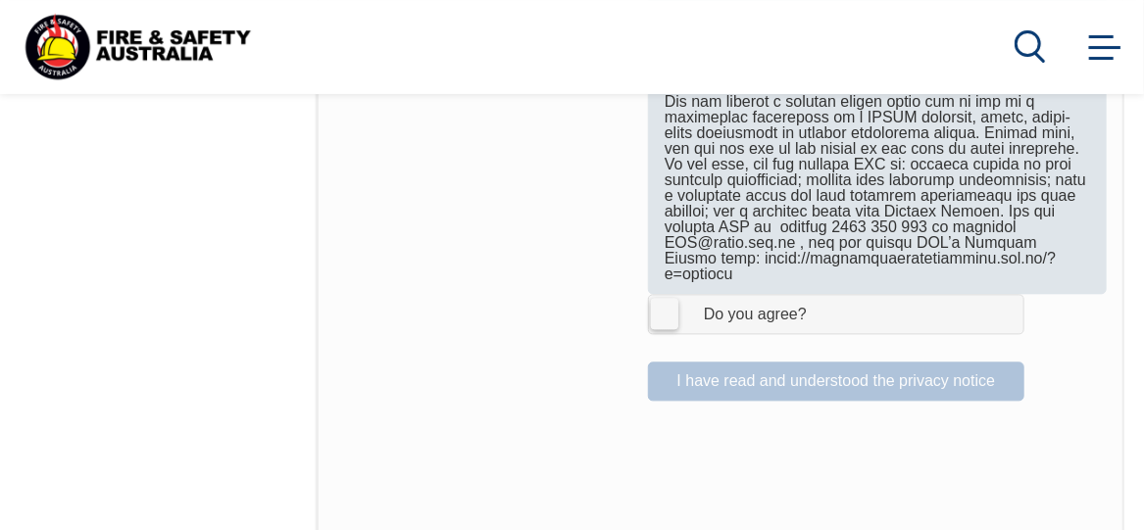
scroll to position [1613, 0]
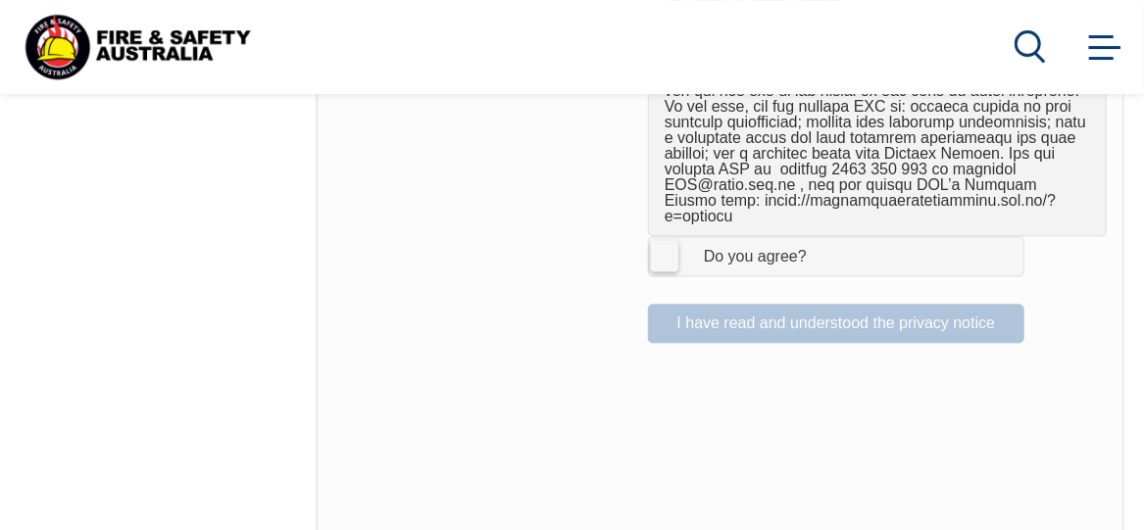
click at [659, 239] on label "I Agree Do you agree?" at bounding box center [836, 255] width 376 height 39
click at [822, 239] on input "I Agree Do you agree?" at bounding box center [838, 255] width 33 height 37
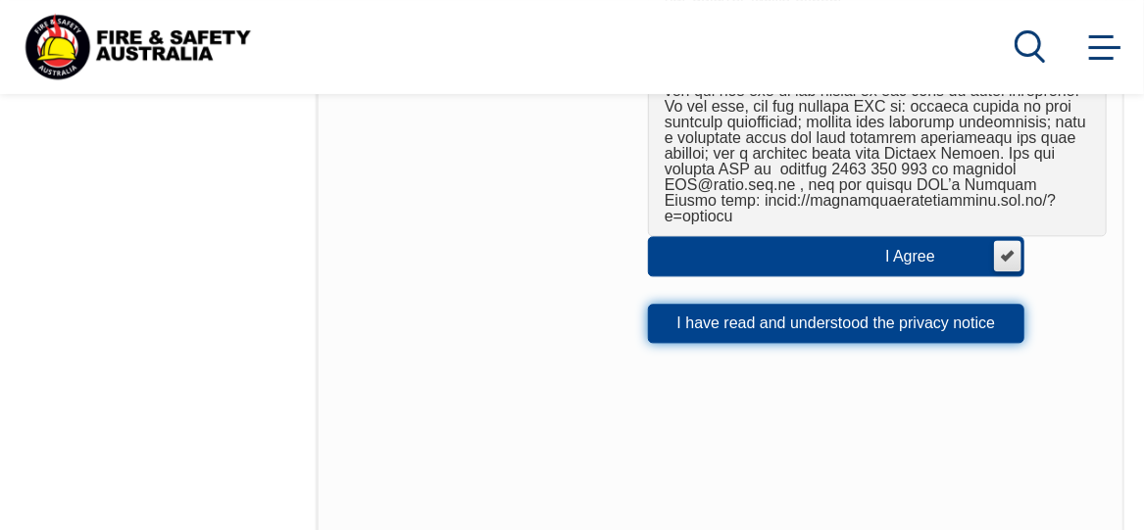
click at [767, 307] on button "I have read and understood the privacy notice" at bounding box center [836, 323] width 376 height 39
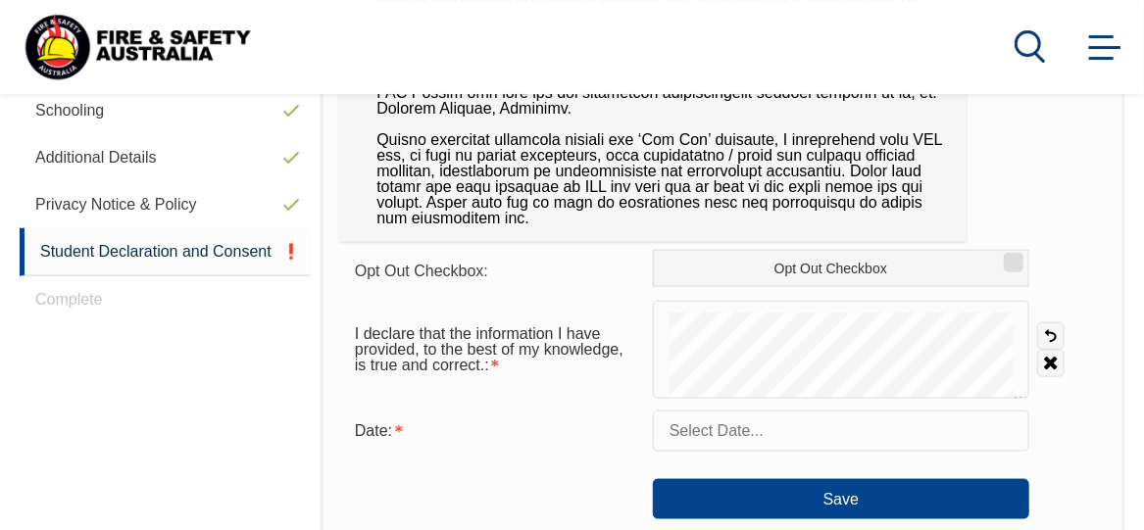
scroll to position [832, 0]
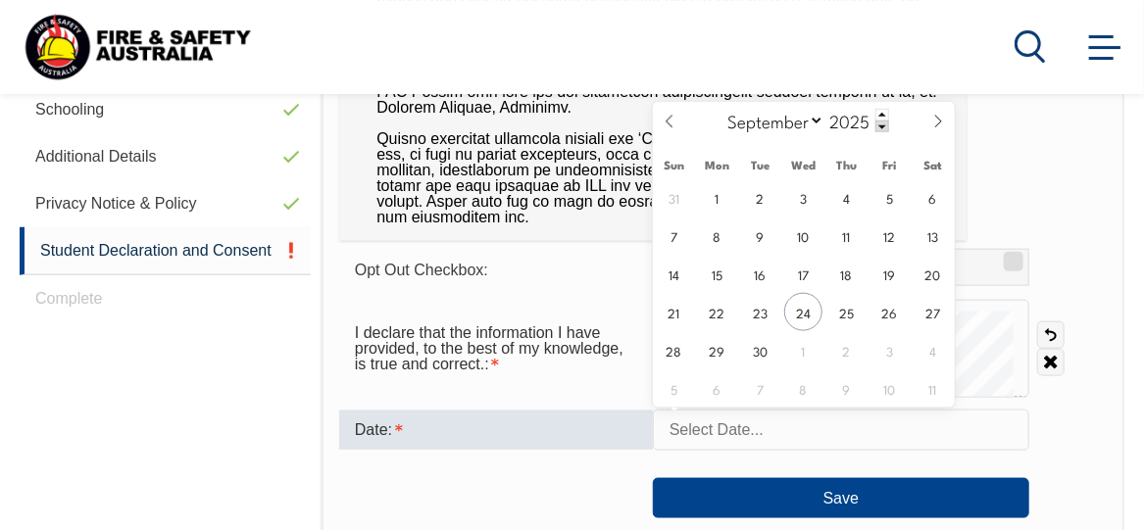
click at [776, 425] on input "text" at bounding box center [841, 430] width 376 height 41
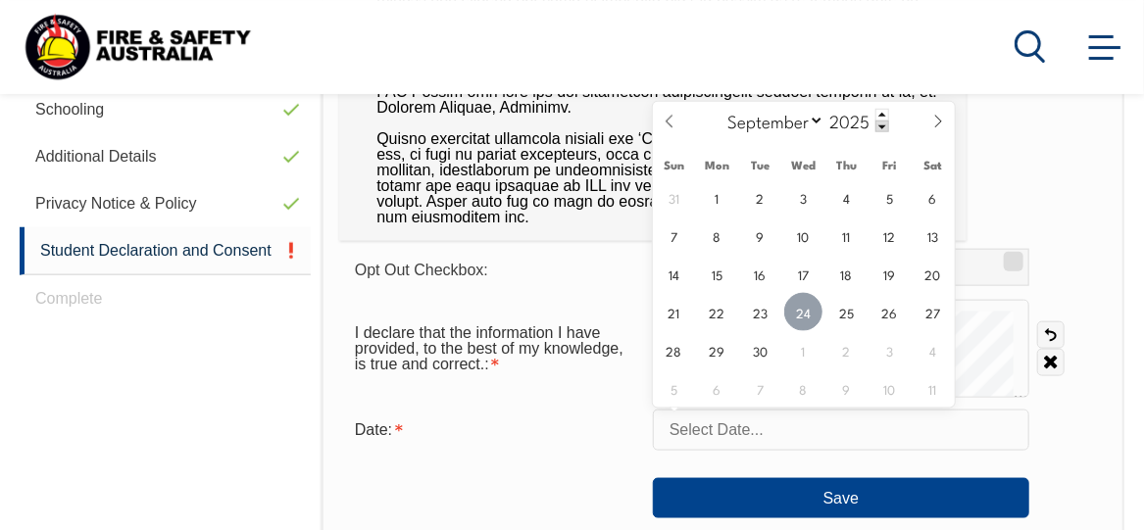
click at [807, 313] on span "24" at bounding box center [803, 312] width 38 height 38
type input "[DATE]"
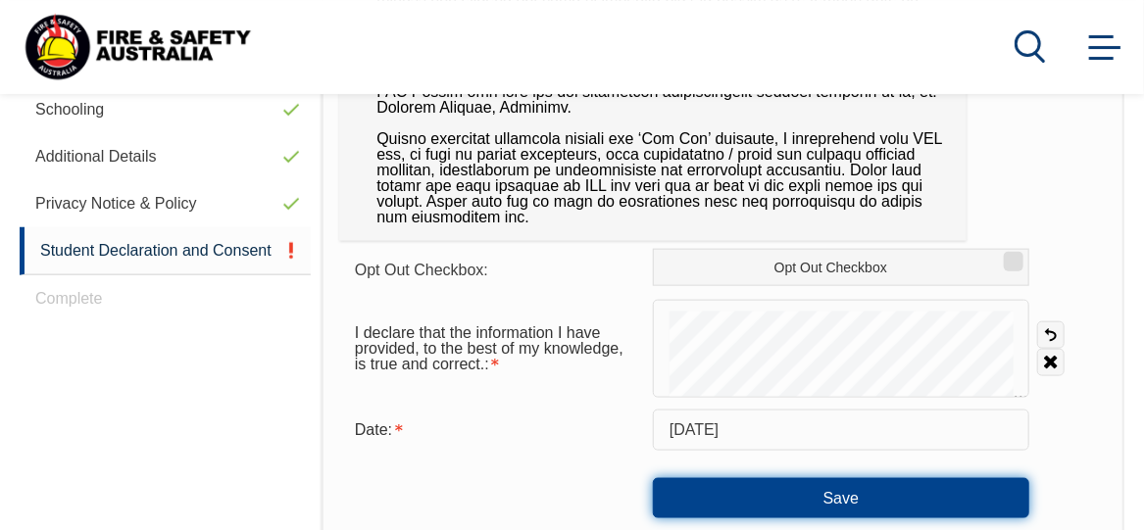
click at [794, 494] on button "Save" at bounding box center [841, 497] width 376 height 39
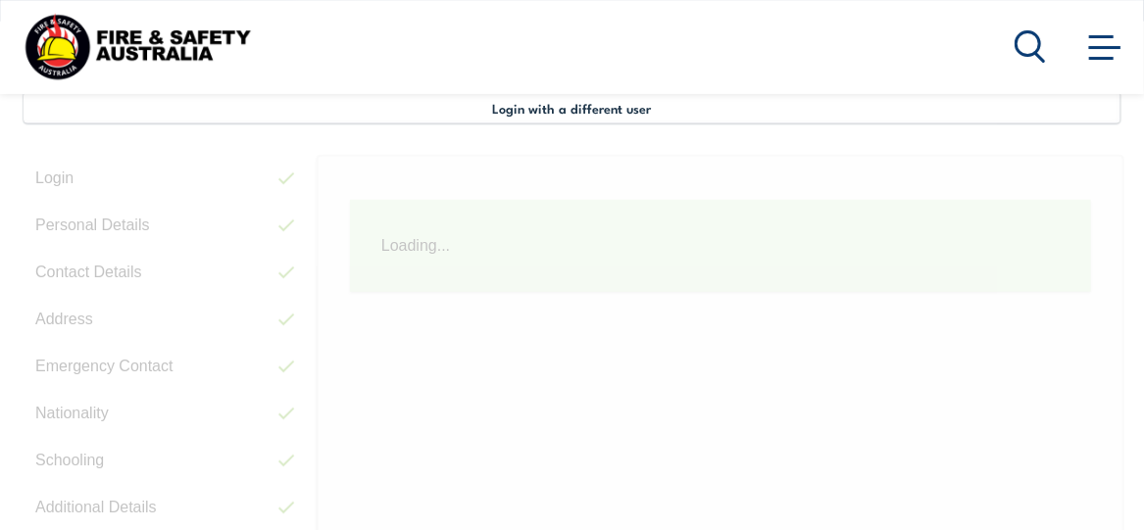
scroll to position [474, 0]
